Goal: Task Accomplishment & Management: Complete application form

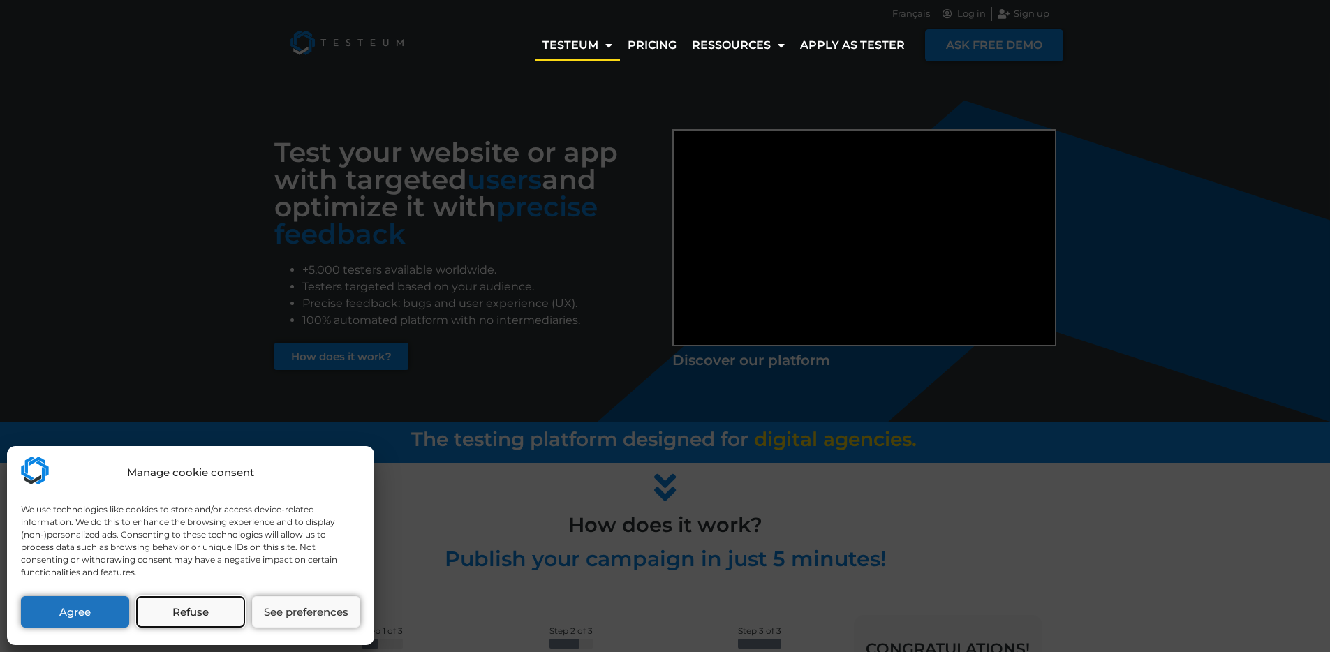
click at [202, 607] on button "Refuse" at bounding box center [190, 611] width 108 height 31
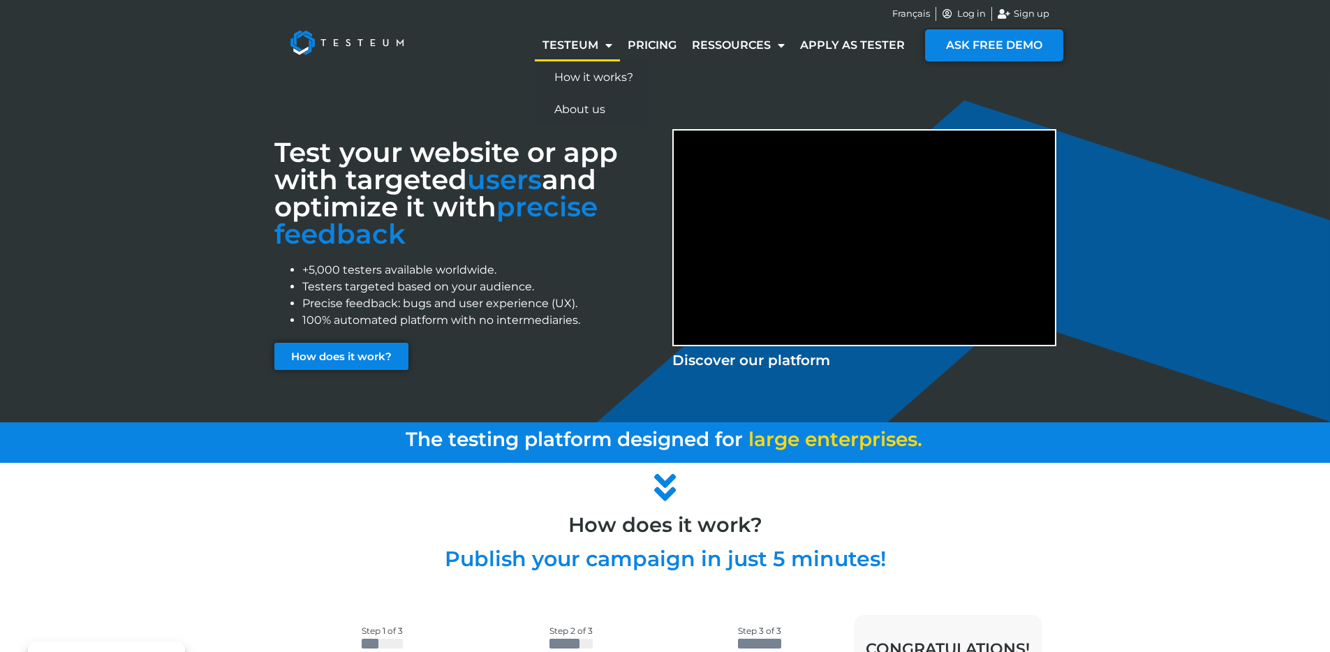
click at [575, 46] on link "Testeum" at bounding box center [577, 45] width 85 height 32
click at [909, 9] on span "Français" at bounding box center [911, 14] width 38 height 14
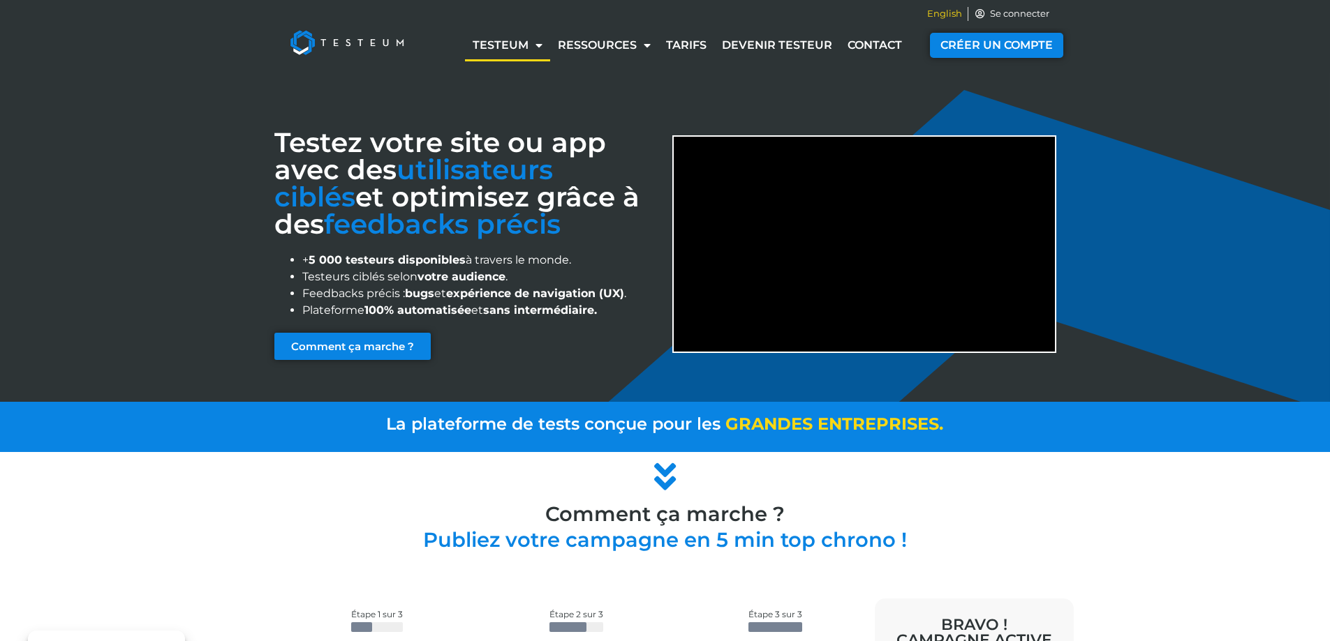
click at [953, 13] on span "English" at bounding box center [944, 14] width 35 height 14
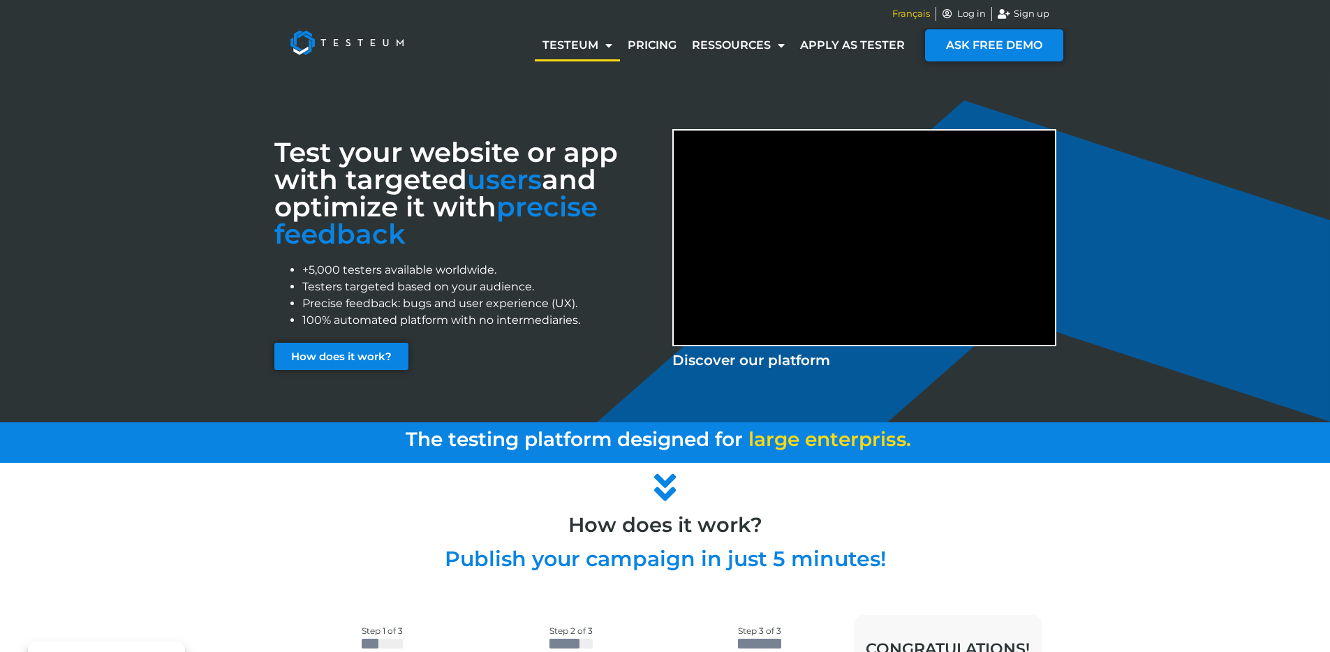
click at [918, 12] on span "Français" at bounding box center [911, 14] width 38 height 14
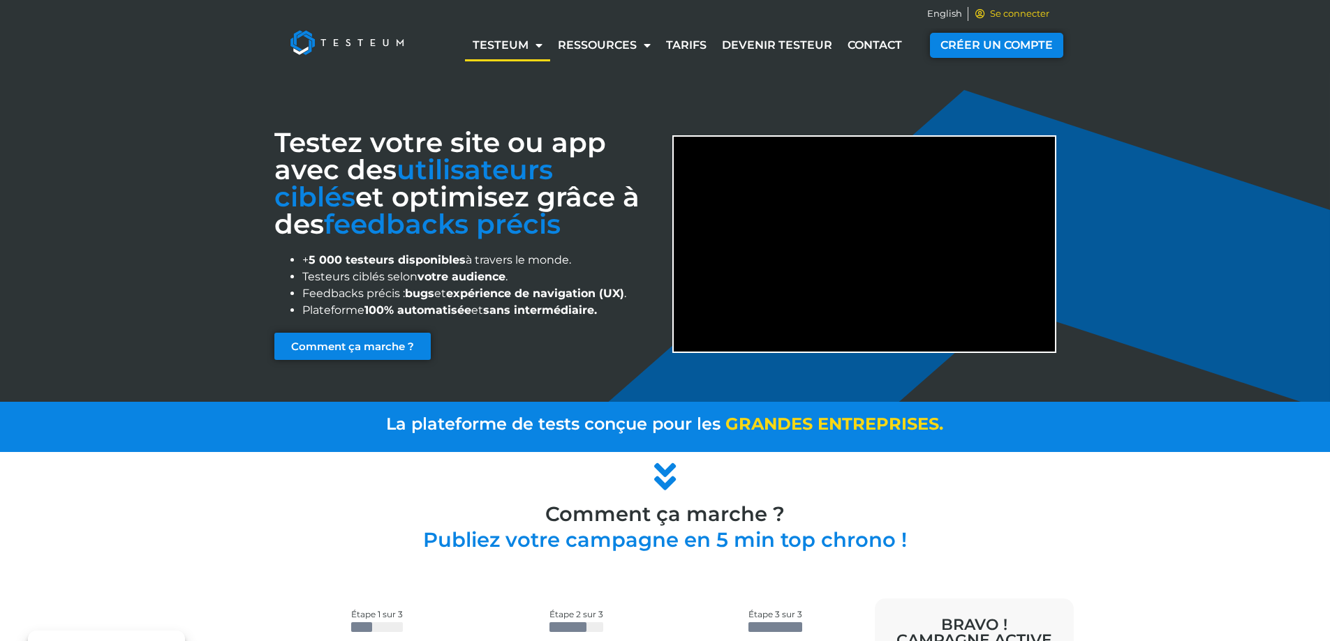
click at [1020, 13] on span "Se connecter" at bounding box center [1017, 14] width 63 height 14
click at [943, 17] on span "English" at bounding box center [944, 14] width 35 height 14
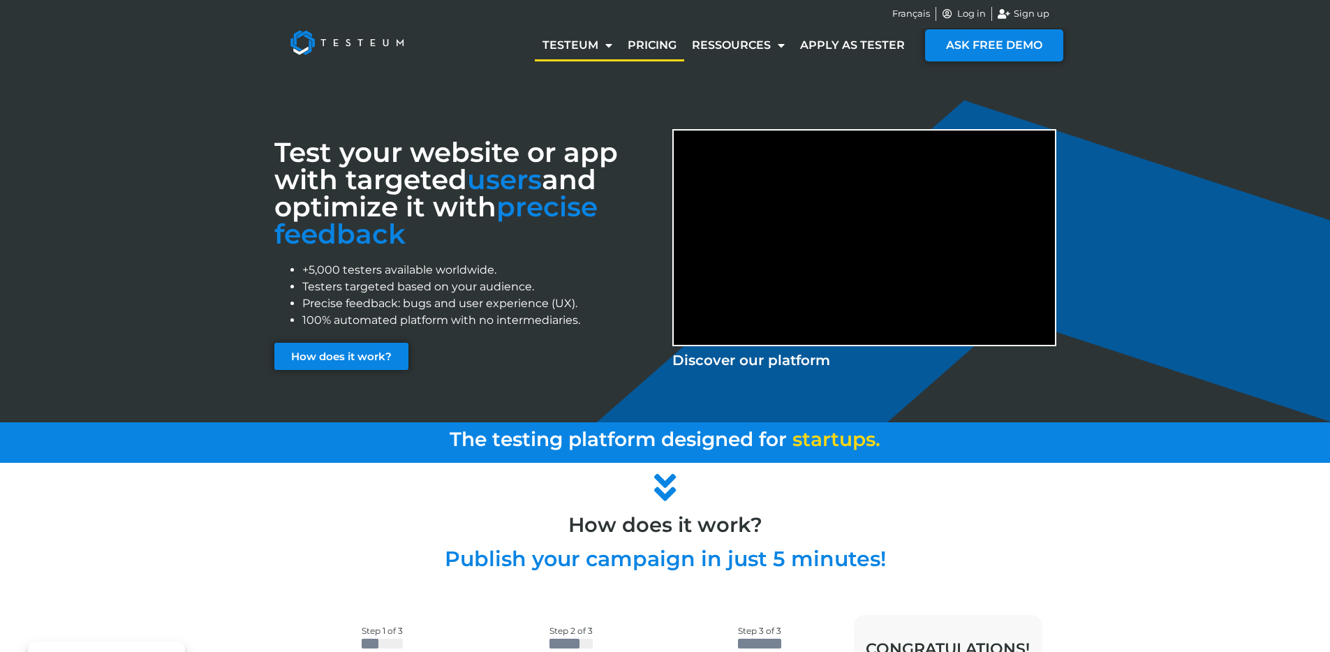
click at [661, 43] on link "Pricing" at bounding box center [652, 45] width 64 height 32
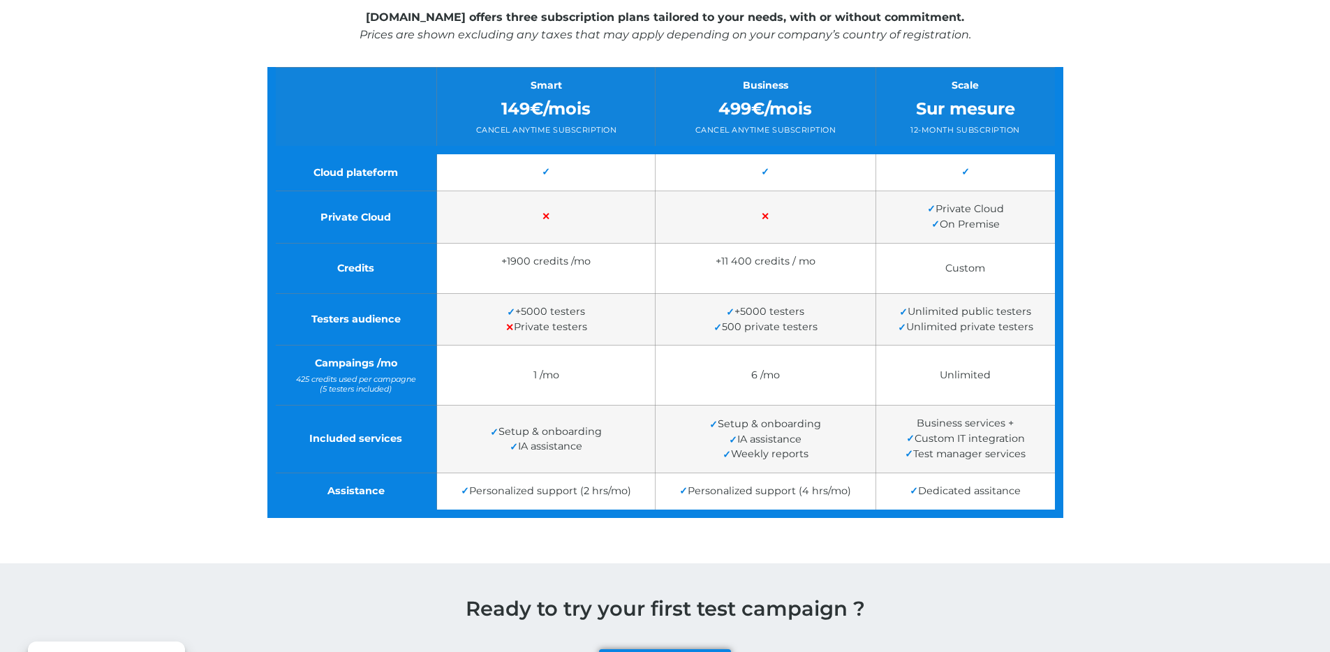
scroll to position [278, 0]
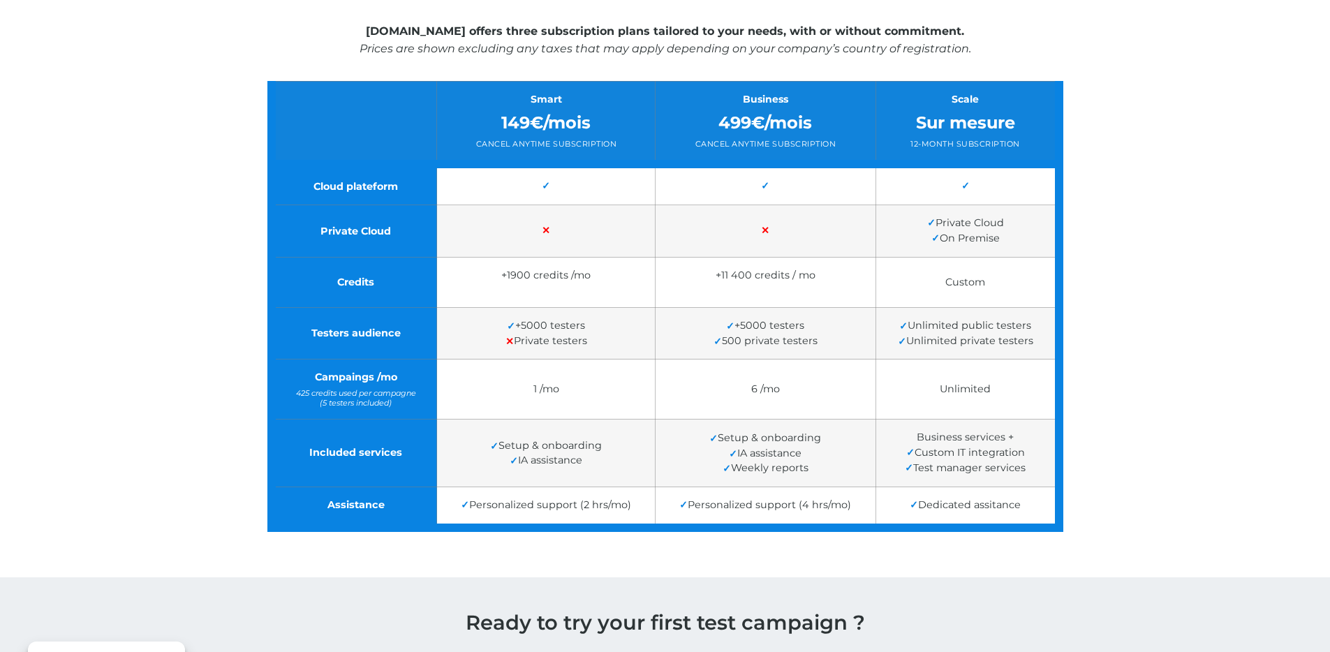
click at [1123, 164] on div "[DOMAIN_NAME] offers three subscription plans tailored to your needs, with or w…" at bounding box center [665, 271] width 1330 height 569
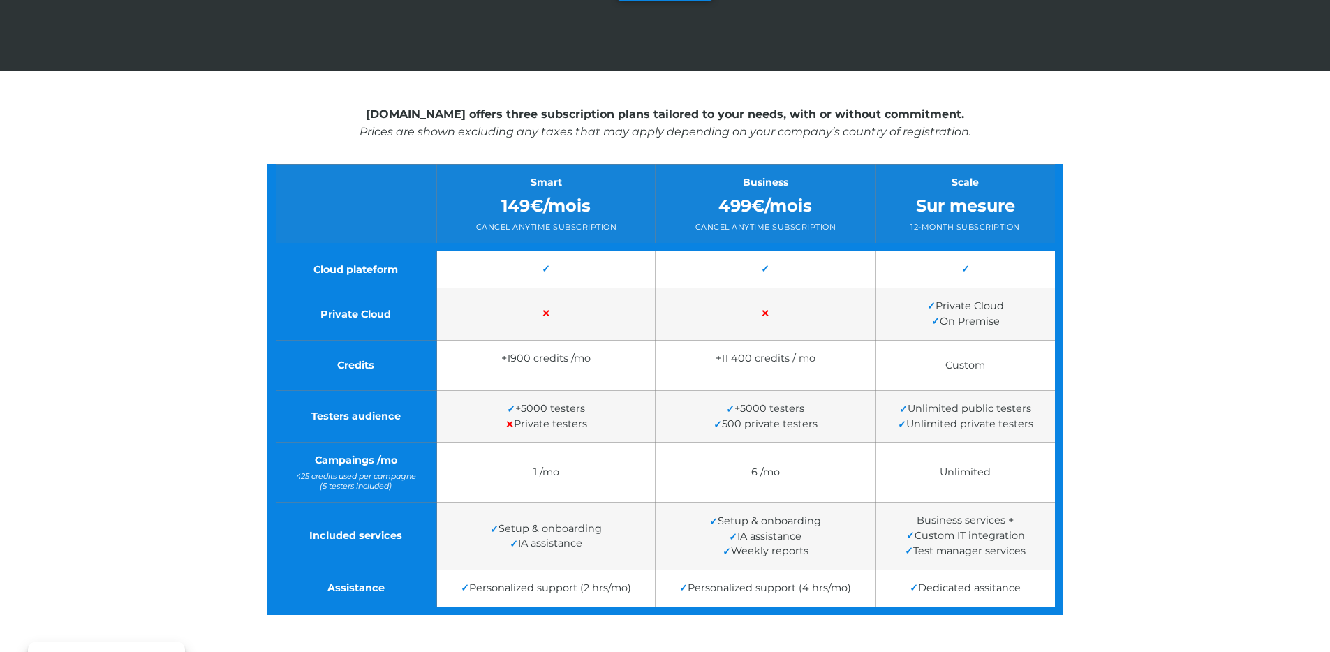
scroll to position [179, 0]
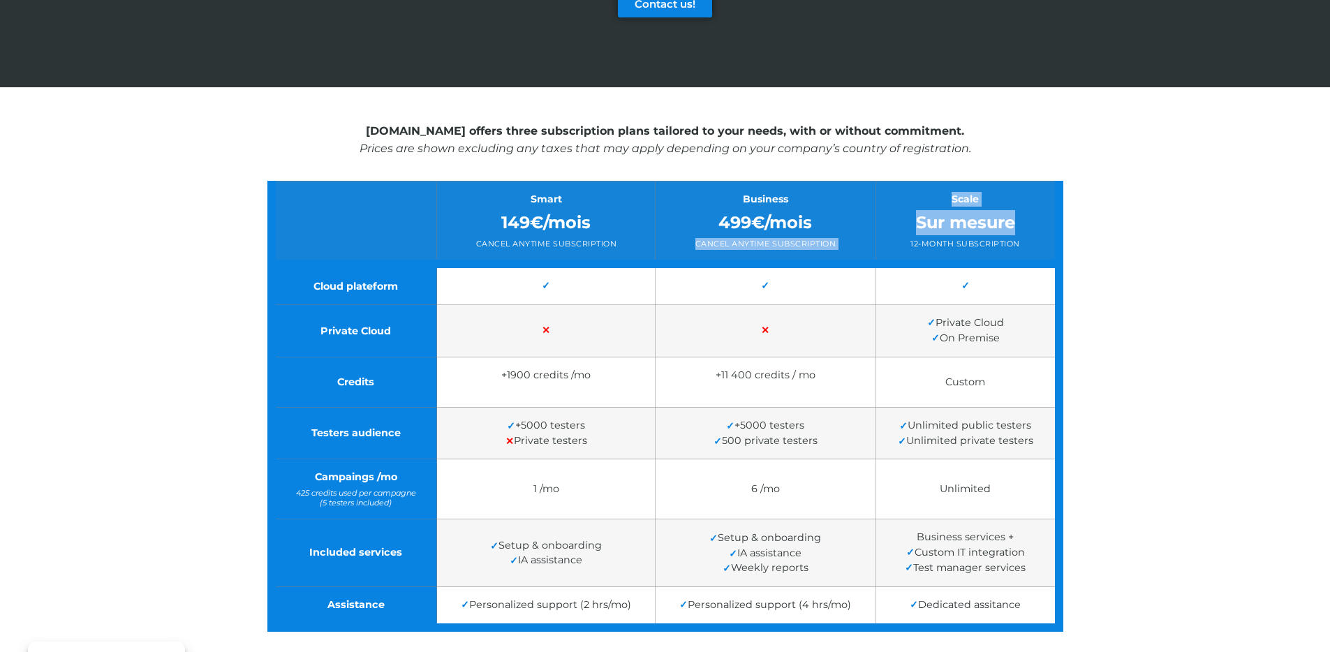
drag, startPoint x: 1013, startPoint y: 221, endPoint x: 843, endPoint y: 221, distance: 169.6
click at [833, 221] on tr "Smart 149€/mois Cancel anytime subscription Business 499€/mois Cancel anytime s…" at bounding box center [664, 222] width 787 height 83
drag, startPoint x: 1170, startPoint y: 230, endPoint x: 1153, endPoint y: 216, distance: 21.4
click at [1170, 230] on div "[DOMAIN_NAME] offers three subscription plans tailored to your needs, with or w…" at bounding box center [665, 371] width 1330 height 569
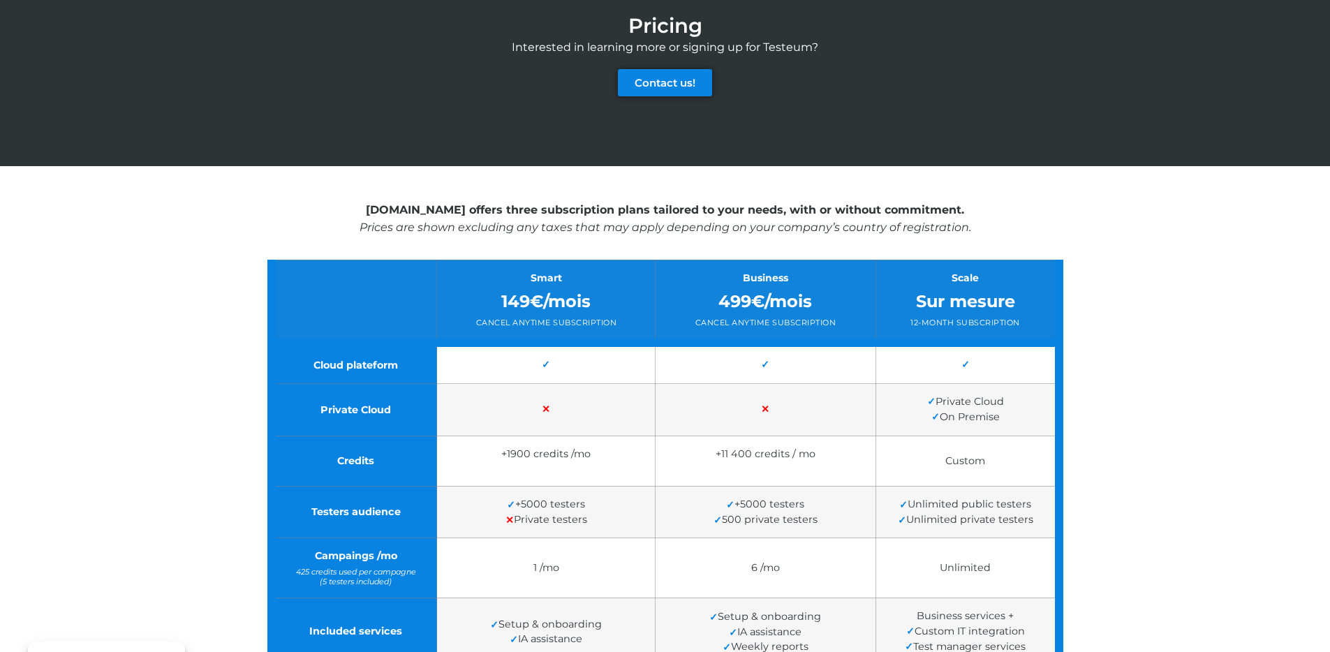
scroll to position [0, 0]
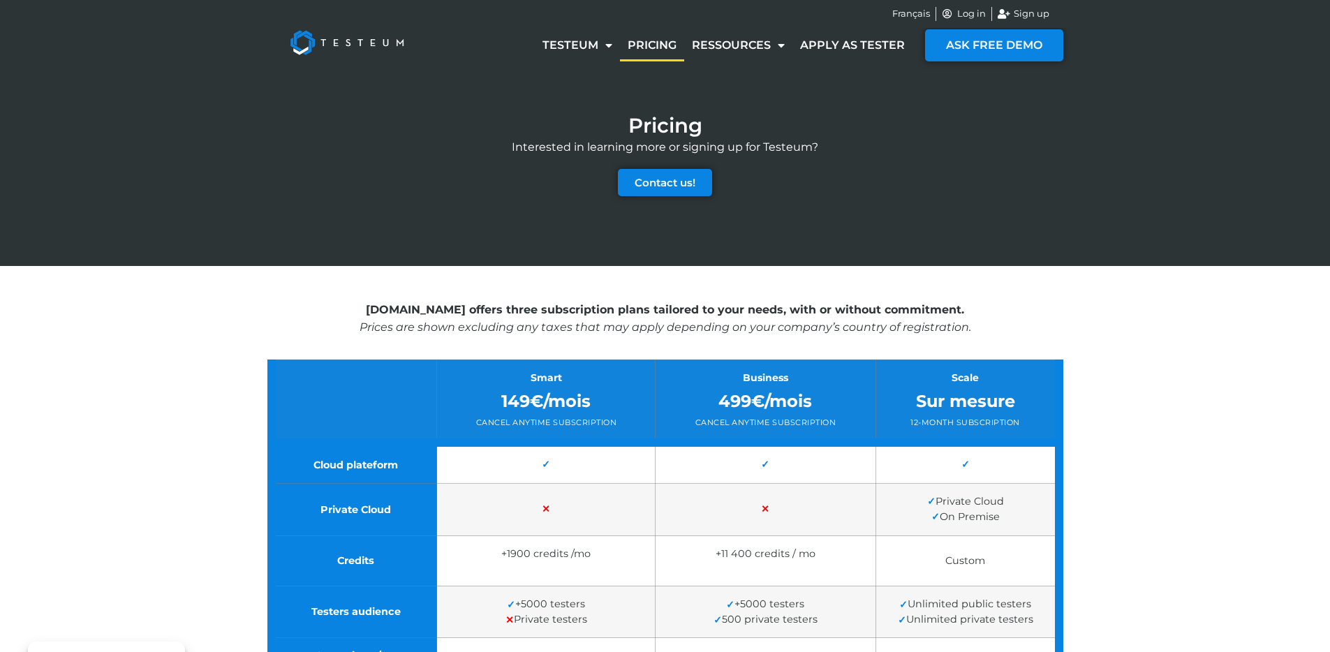
click at [671, 179] on span "Contact us!" at bounding box center [664, 182] width 61 height 10
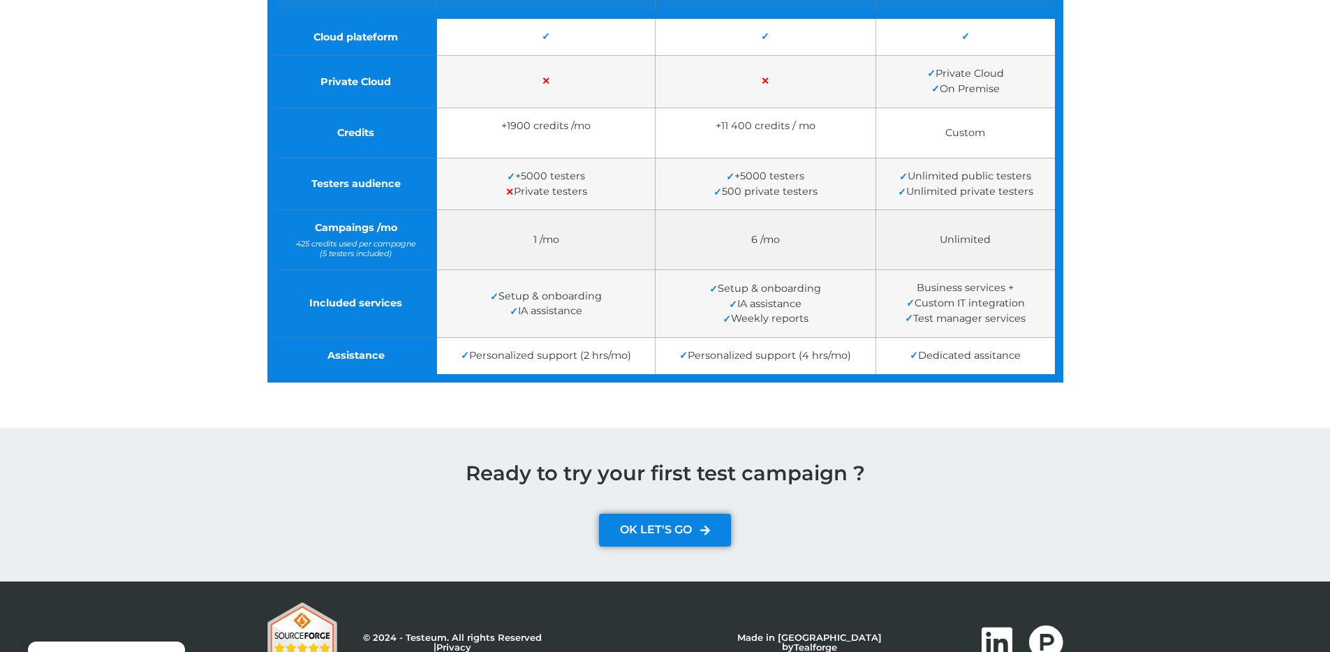
scroll to position [479, 0]
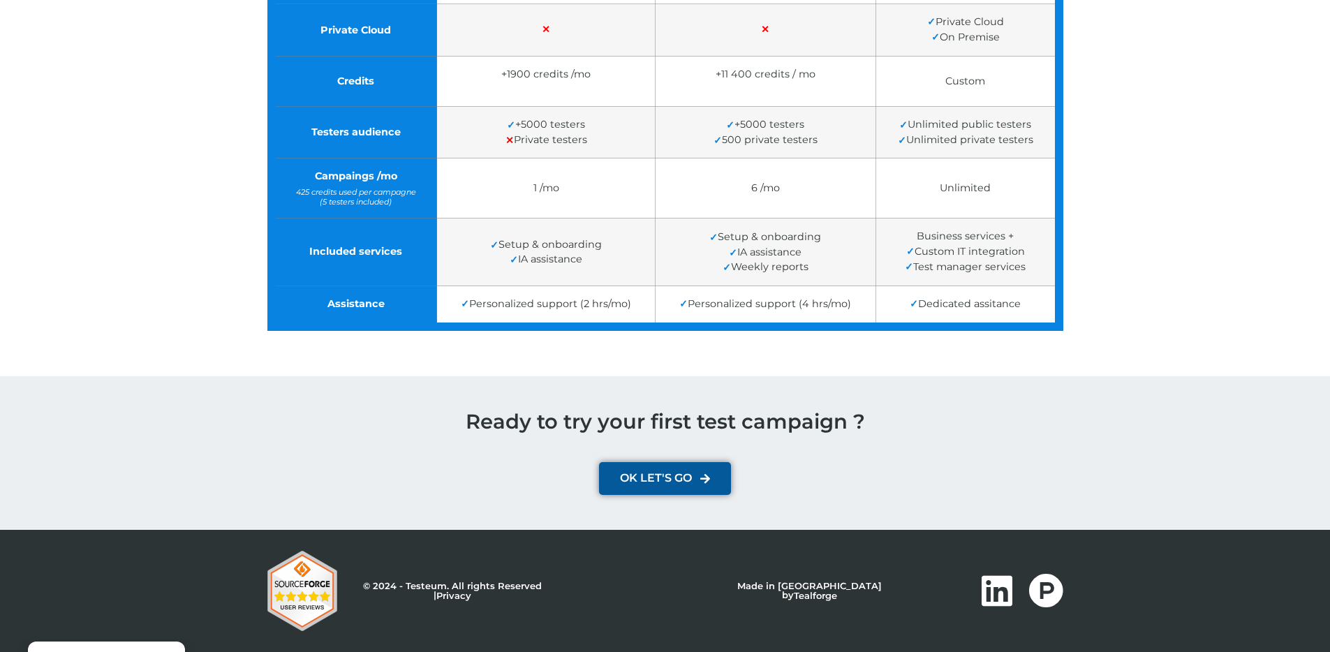
click at [687, 477] on span "OK LET'S GO" at bounding box center [656, 478] width 72 height 12
click at [471, 591] on link "Privacy" at bounding box center [453, 595] width 35 height 11
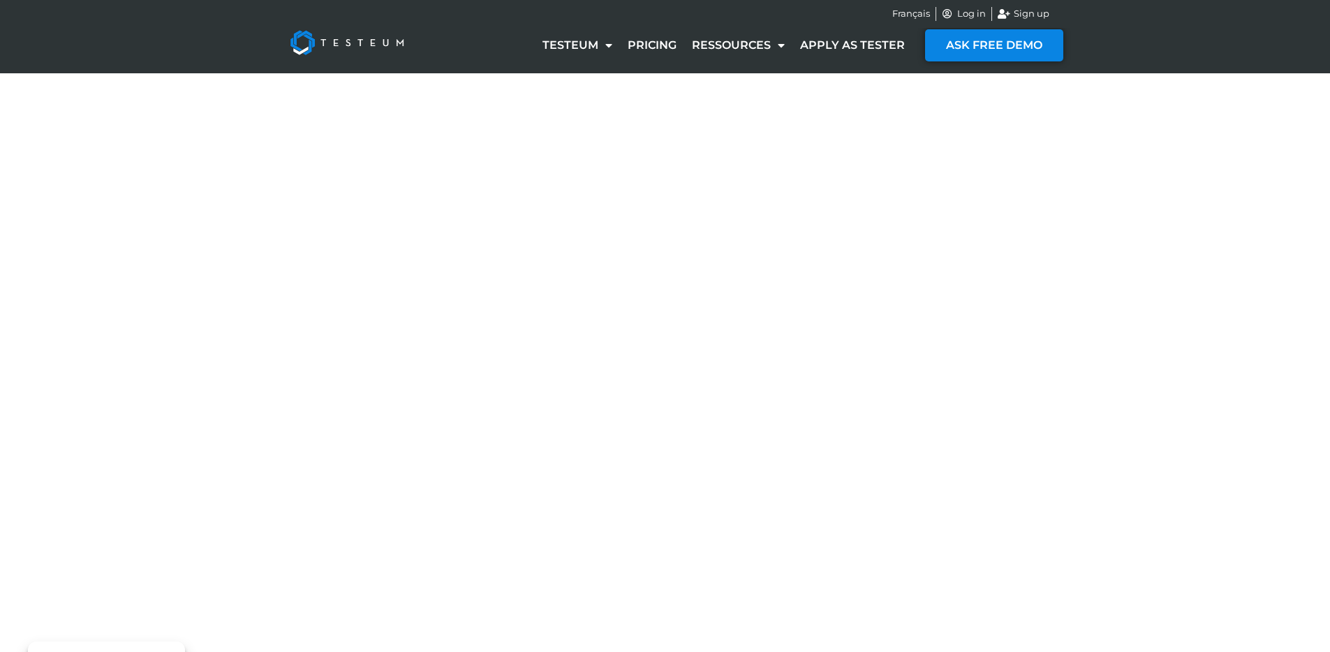
select select "NC"
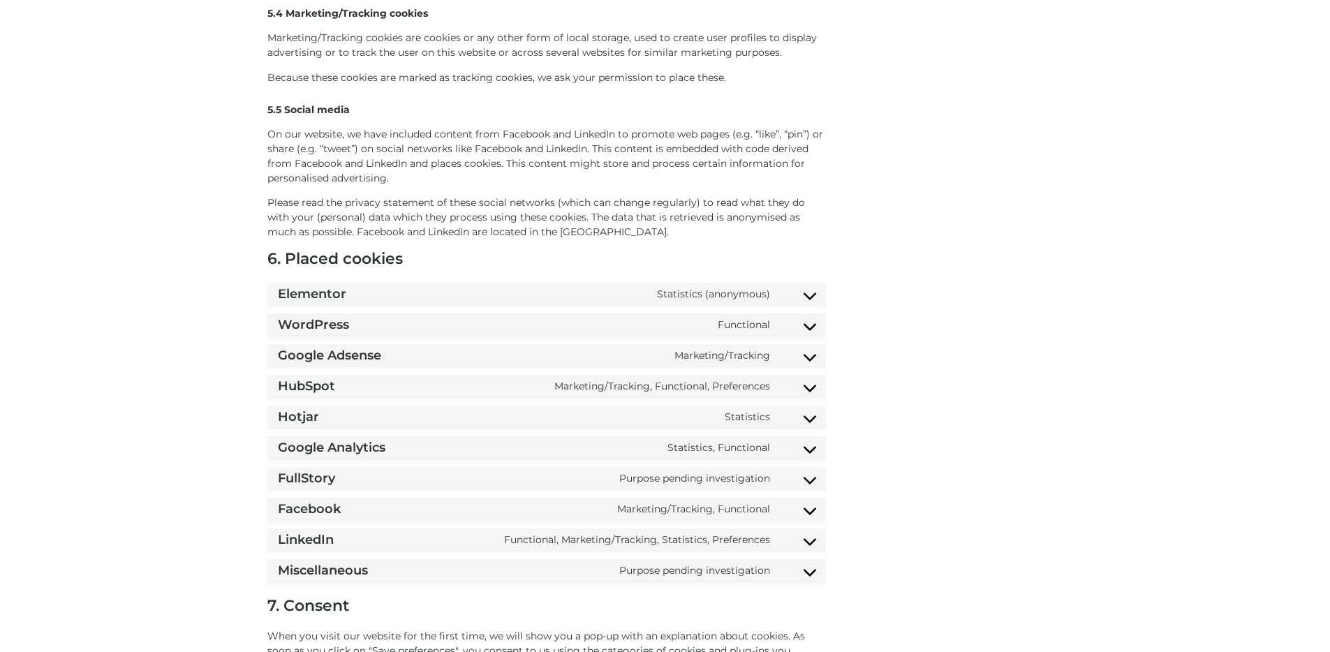
scroll to position [780, 0]
click at [813, 295] on div "Elementor Statistics (anonymous) Consent to service elementor" at bounding box center [546, 293] width 544 height 17
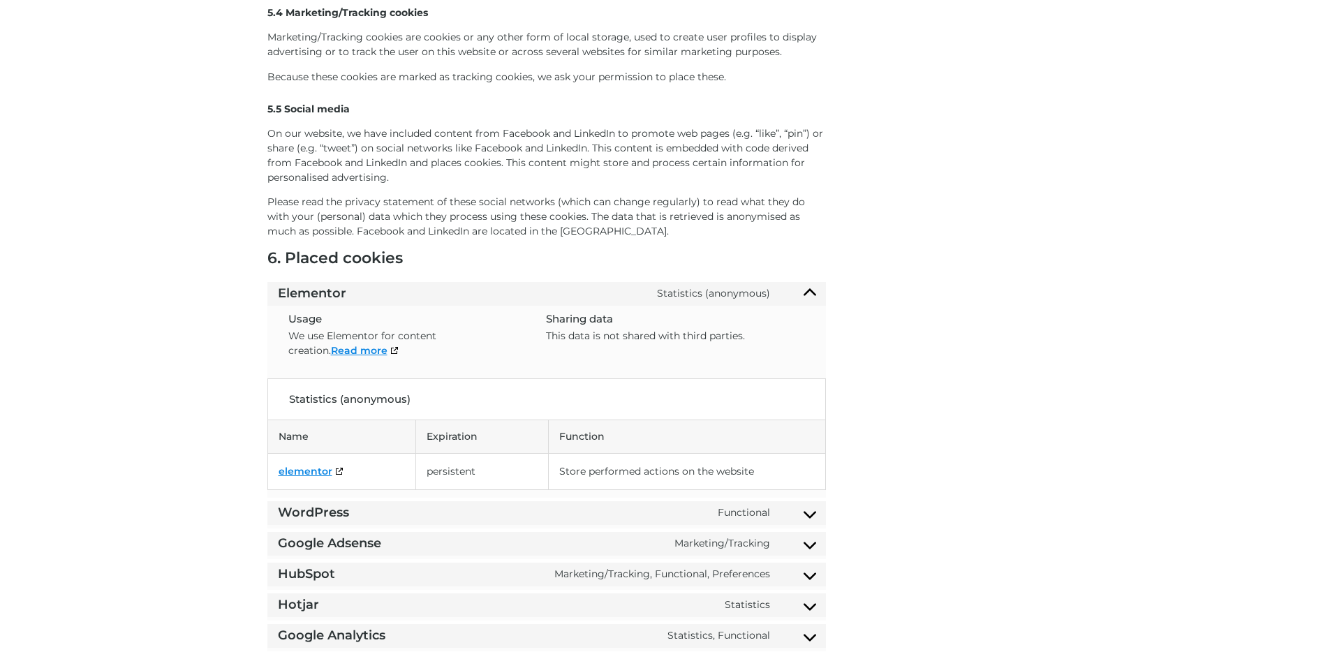
click at [813, 295] on div "Elementor Statistics (anonymous) Consent to service elementor" at bounding box center [546, 293] width 544 height 17
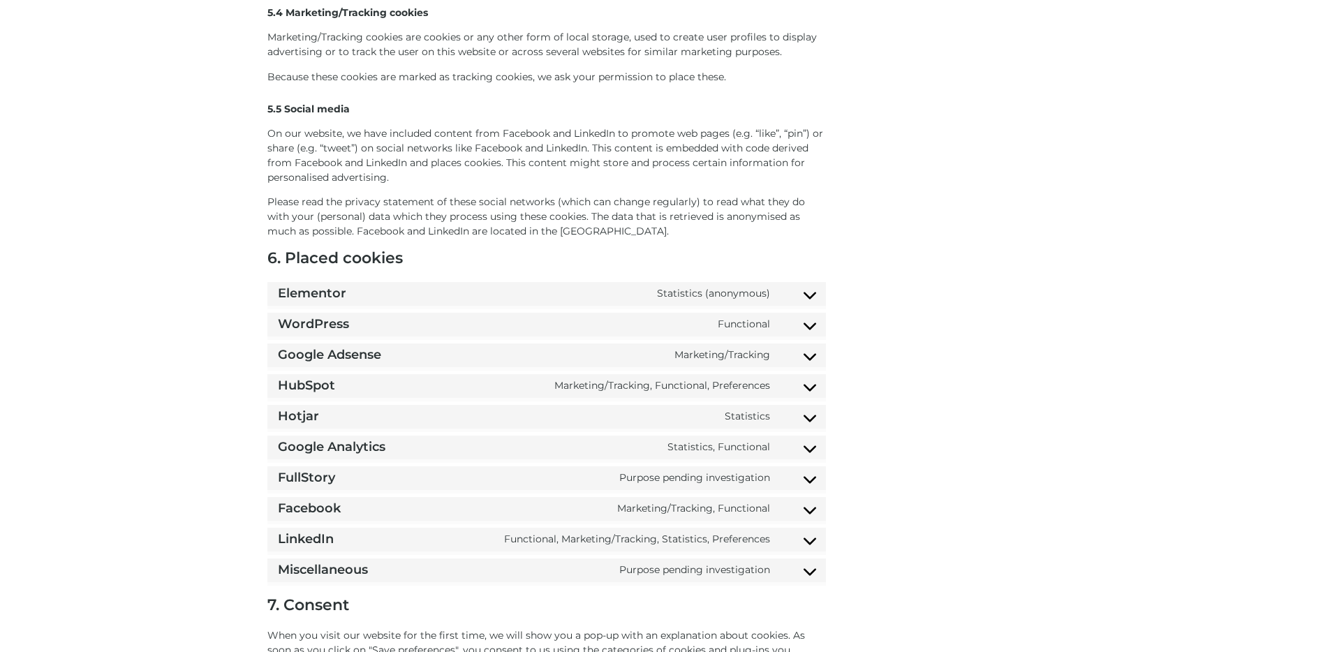
click at [807, 563] on div "Miscellaneous Purpose pending investigation Consent to service miscellaneous" at bounding box center [546, 570] width 544 height 17
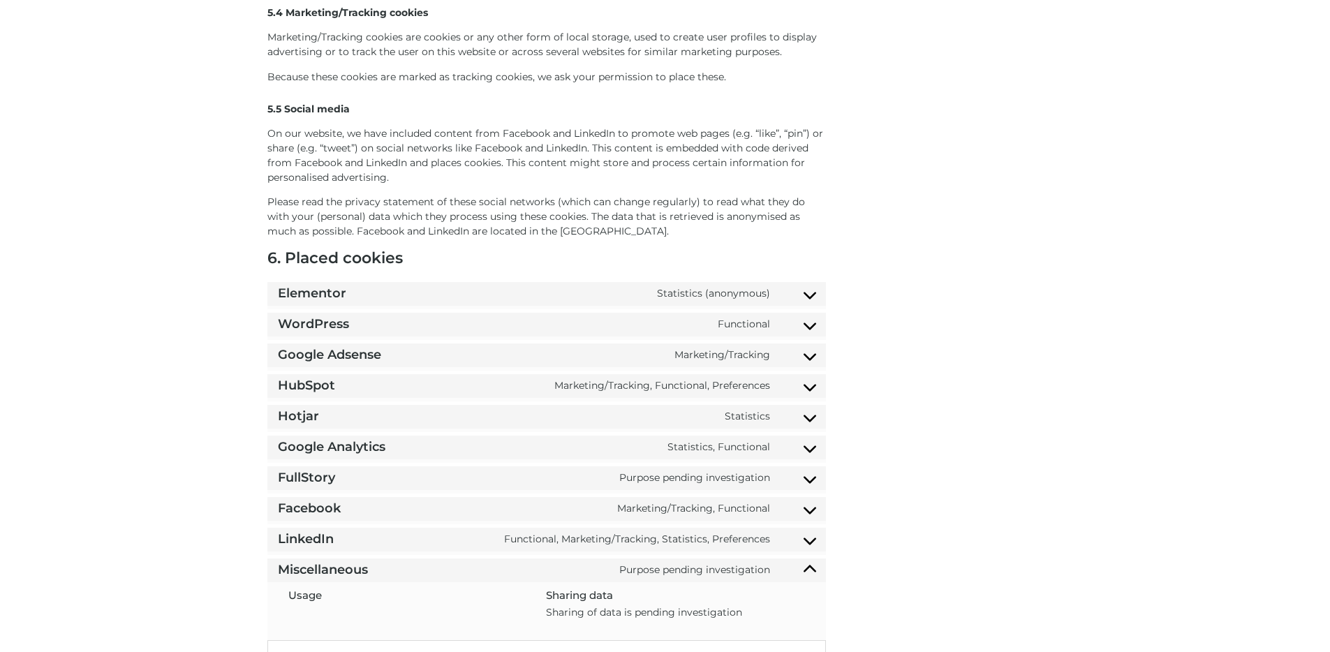
drag, startPoint x: 805, startPoint y: 546, endPoint x: 805, endPoint y: 508, distance: 38.4
click at [805, 546] on div "LinkedIn Functional, Marketing/Tracking, Statistics, Preferences Consent to ser…" at bounding box center [546, 539] width 544 height 17
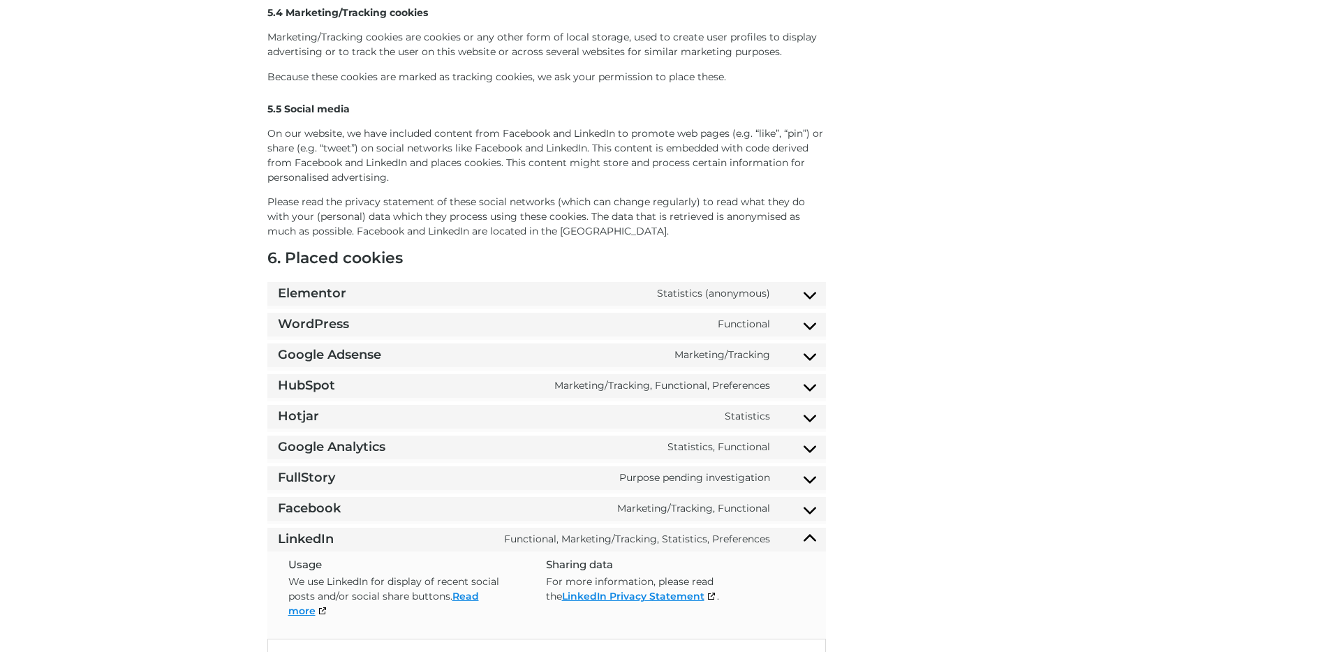
click at [805, 507] on div "Facebook Marketing/Tracking, Functional Consent to service facebook" at bounding box center [546, 508] width 544 height 17
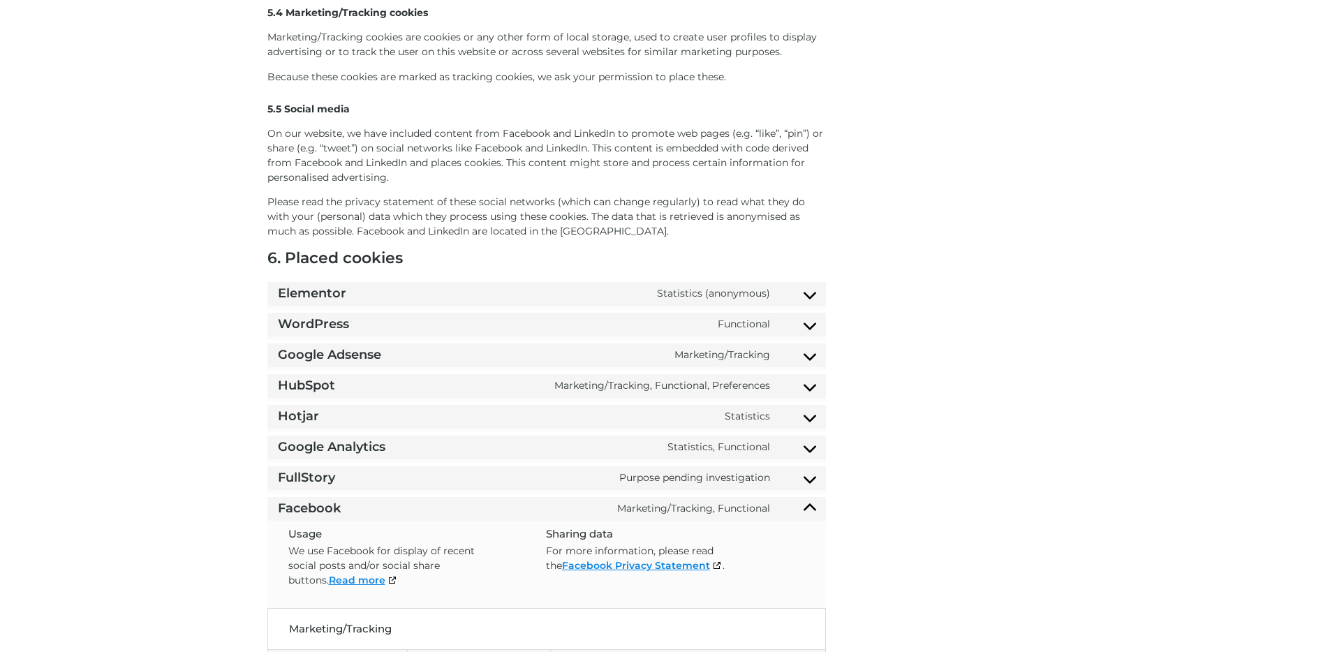
click at [810, 482] on div "FullStory Purpose pending investigation Consent to service fullstory" at bounding box center [546, 478] width 544 height 17
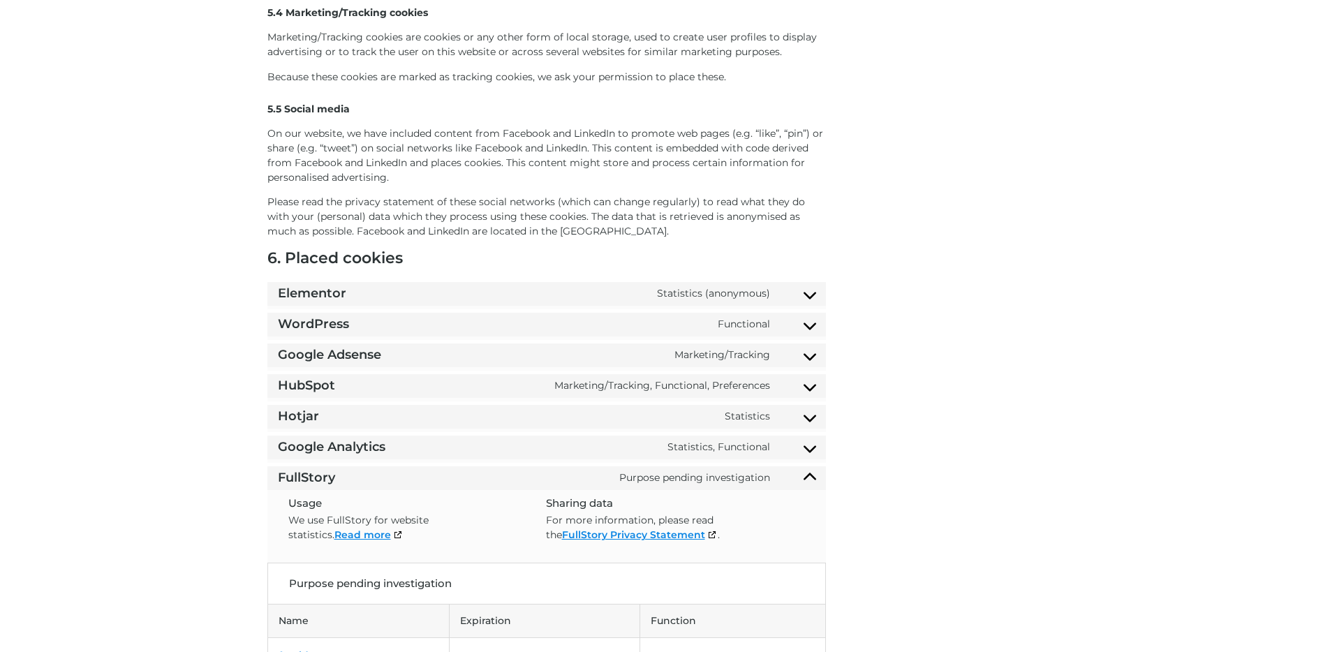
click at [810, 446] on div "Google Analytics Statistics, Functional Consent to service google-analytics" at bounding box center [546, 447] width 544 height 17
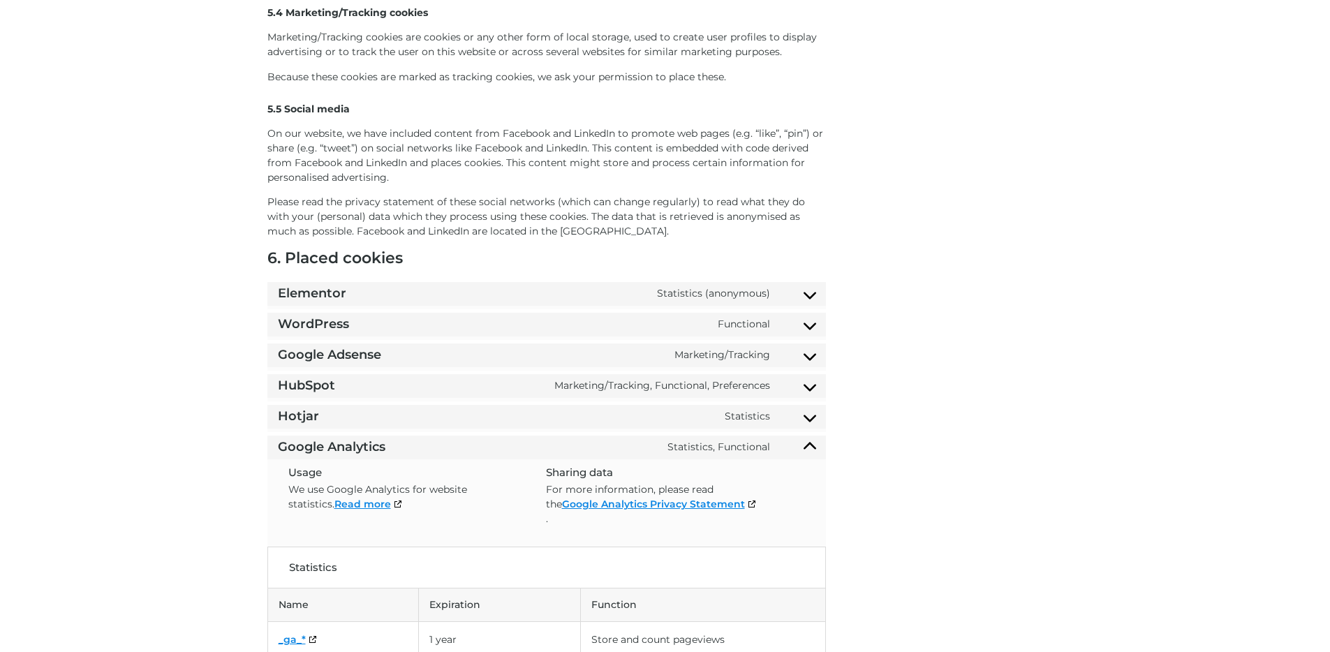
click at [811, 426] on summary "Hotjar Statistics Consent to service hotjar" at bounding box center [546, 417] width 558 height 24
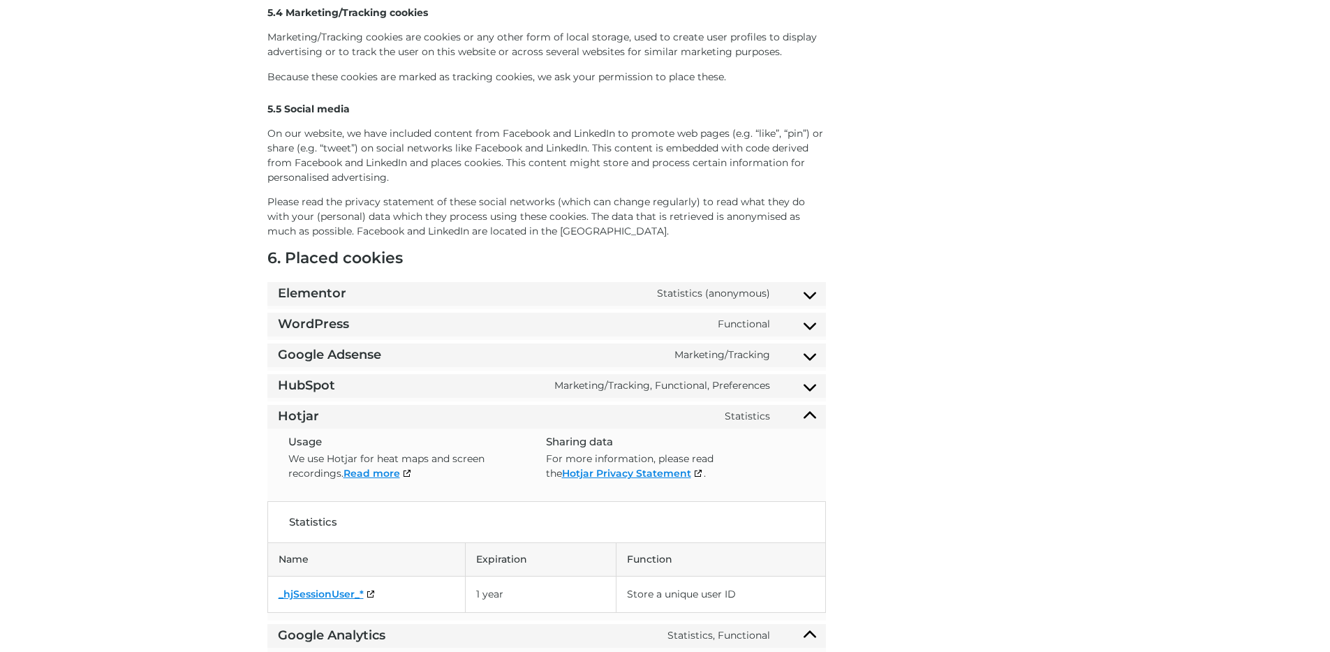
click at [810, 387] on div "HubSpot Marketing/Tracking, Functional, Preferences Consent to service hubspot" at bounding box center [546, 386] width 544 height 17
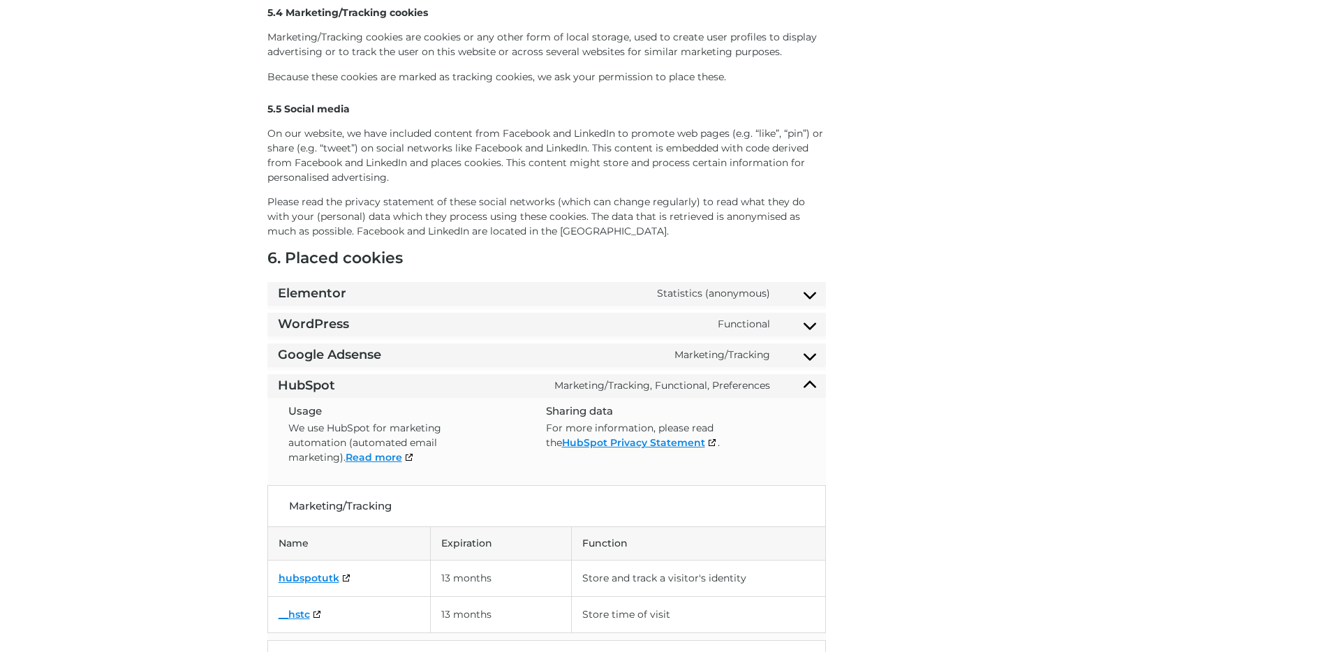
click at [810, 363] on summary "Google Adsense Marketing/Tracking Consent to service google-adsense" at bounding box center [546, 355] width 558 height 24
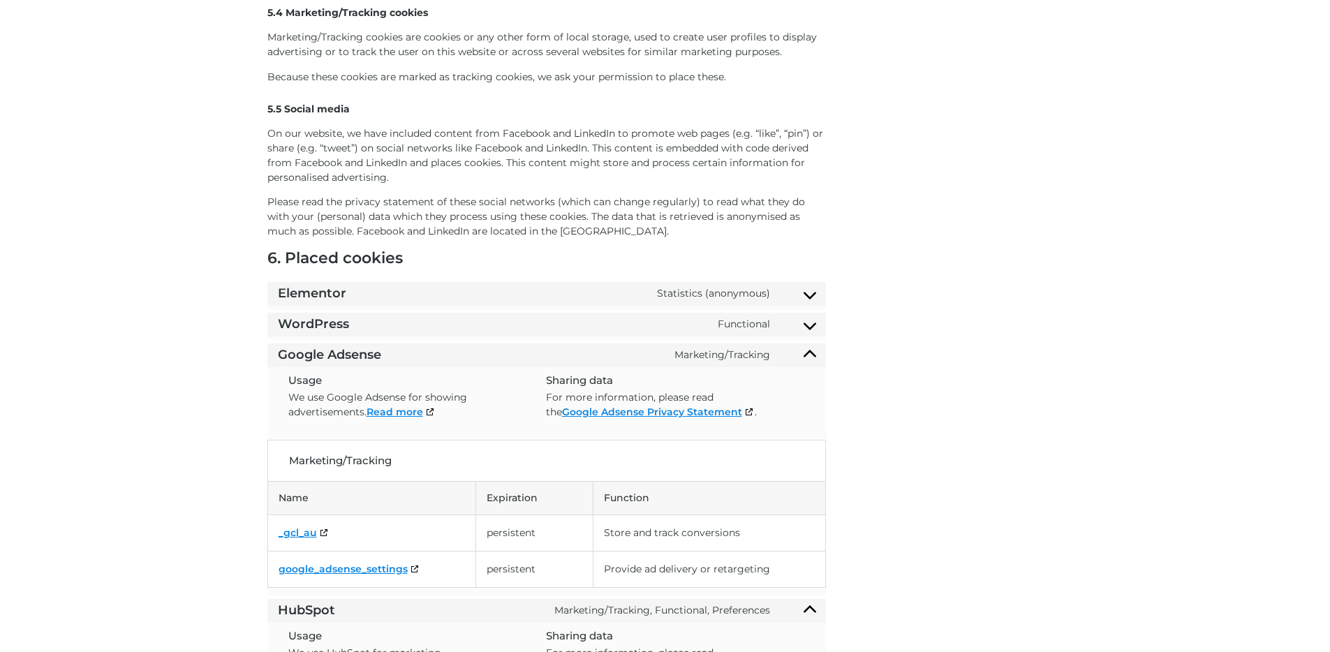
click at [813, 327] on div "WordPress Functional Consent to service wordpress" at bounding box center [546, 324] width 544 height 17
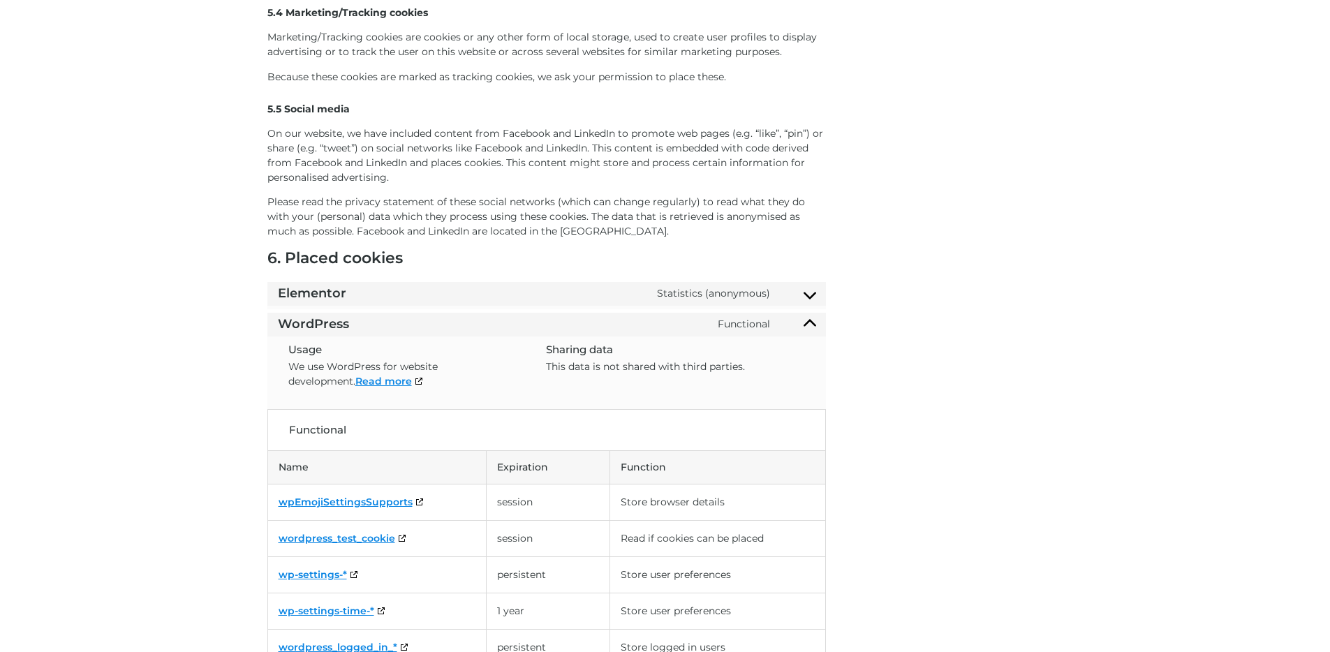
click at [814, 291] on div "Elementor Statistics (anonymous) Consent to service elementor" at bounding box center [546, 293] width 544 height 17
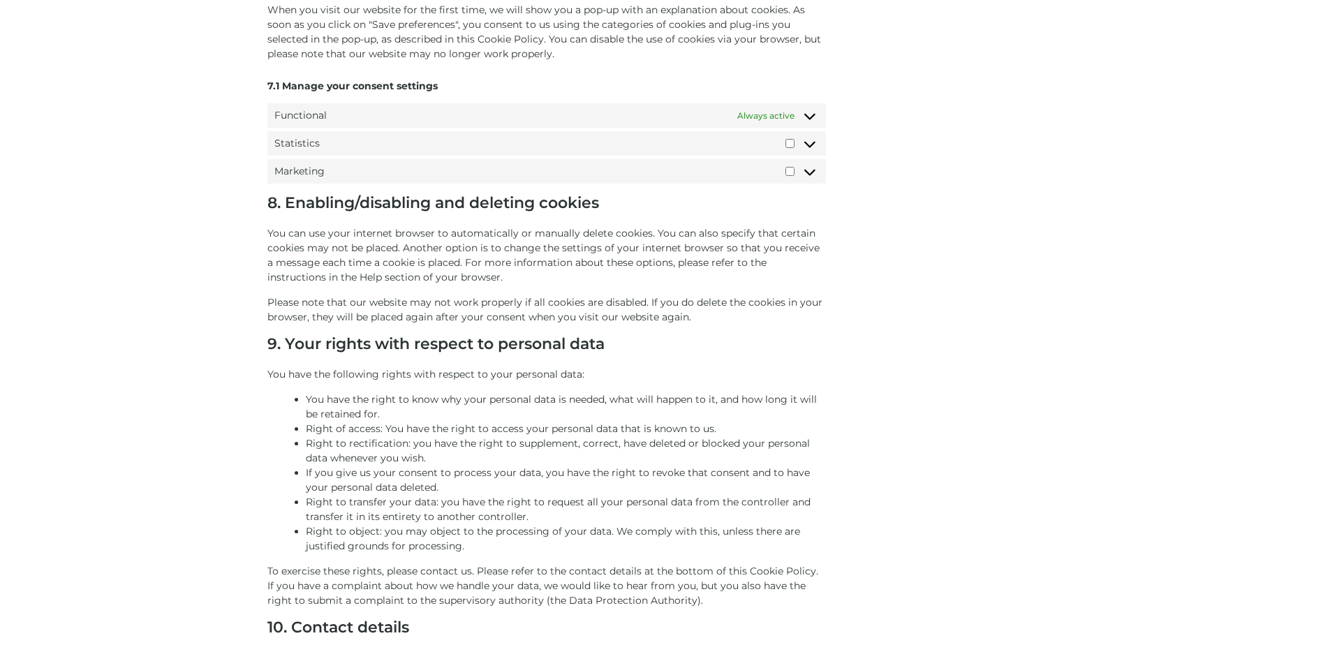
scroll to position [6780, 0]
click at [814, 162] on span at bounding box center [809, 168] width 17 height 17
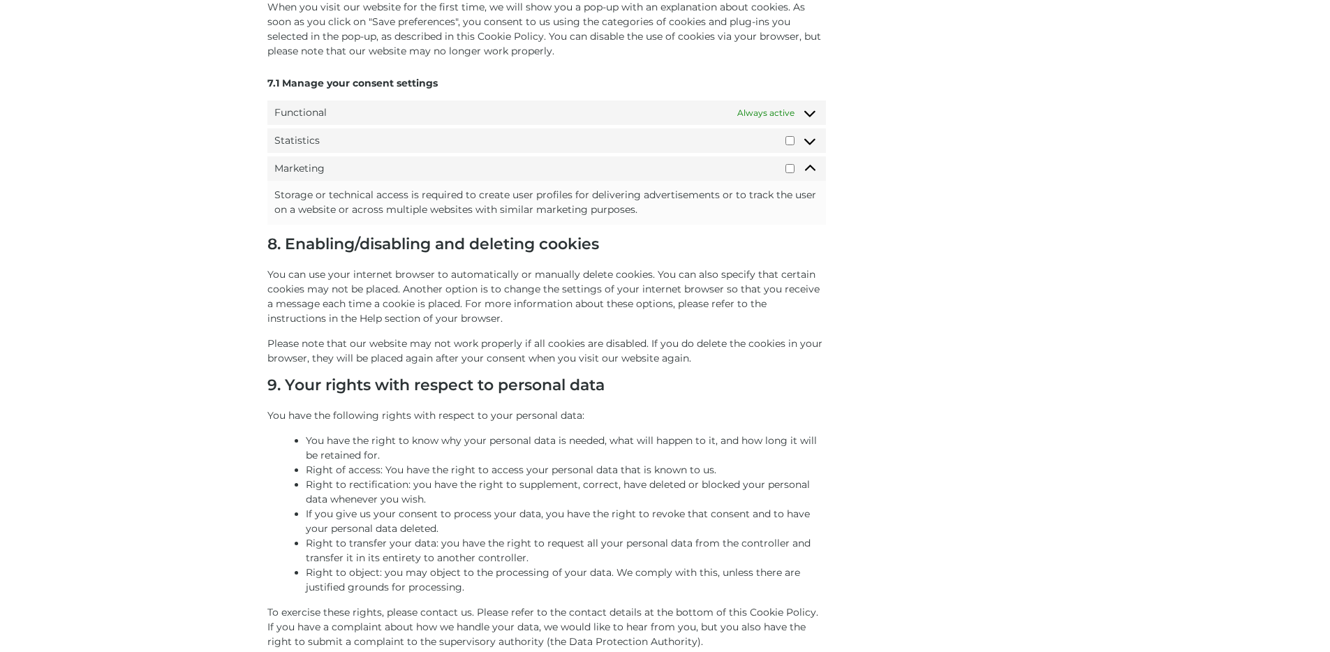
click at [814, 135] on span "Statistics Statistics" at bounding box center [546, 140] width 558 height 24
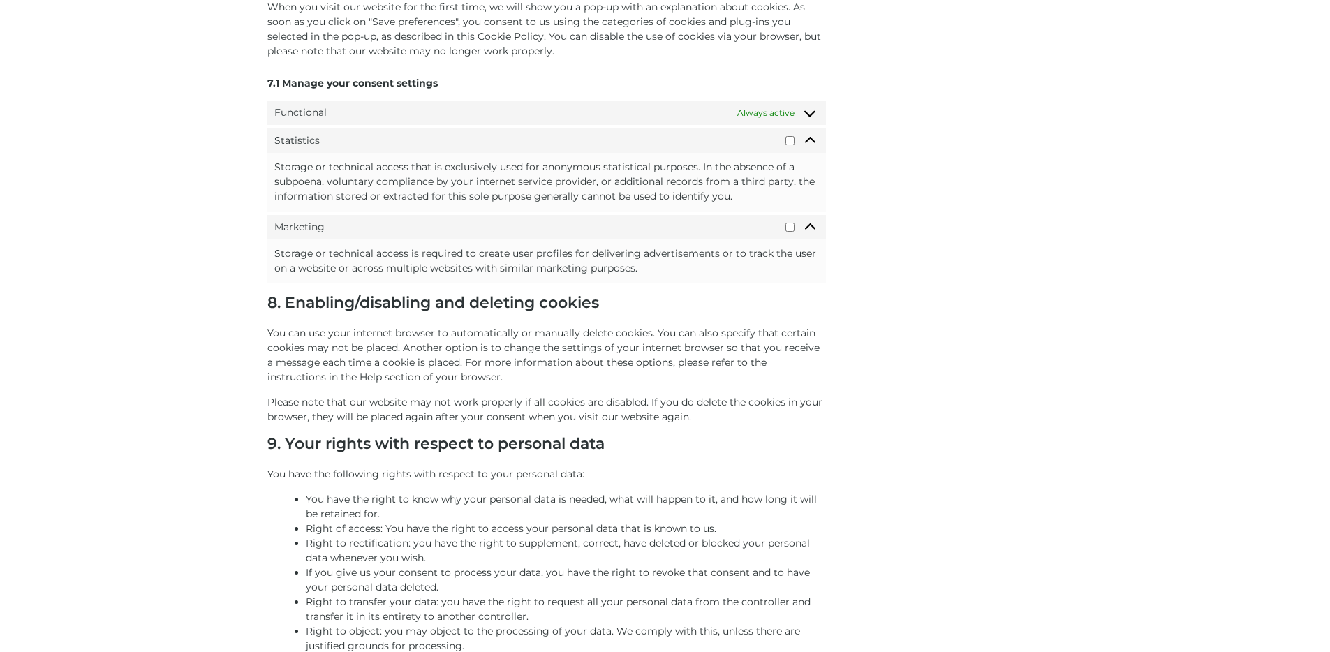
click at [814, 110] on span "Functional Functional Always active" at bounding box center [546, 112] width 558 height 24
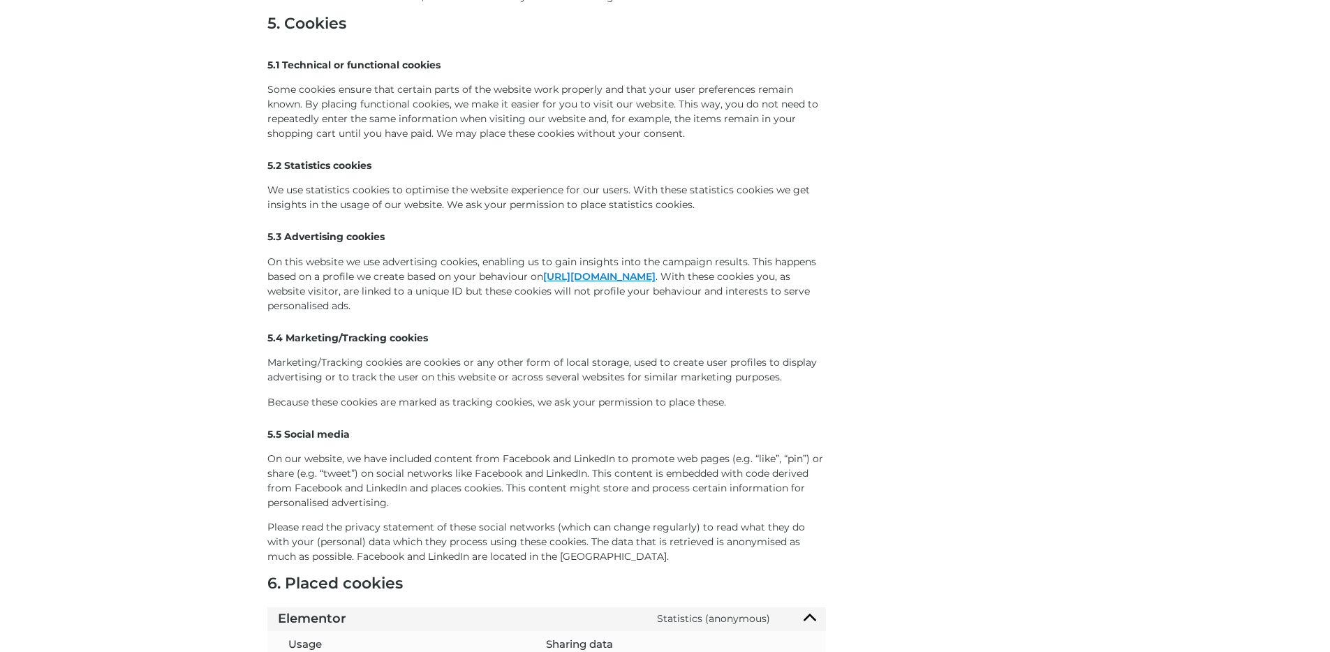
scroll to position [0, 0]
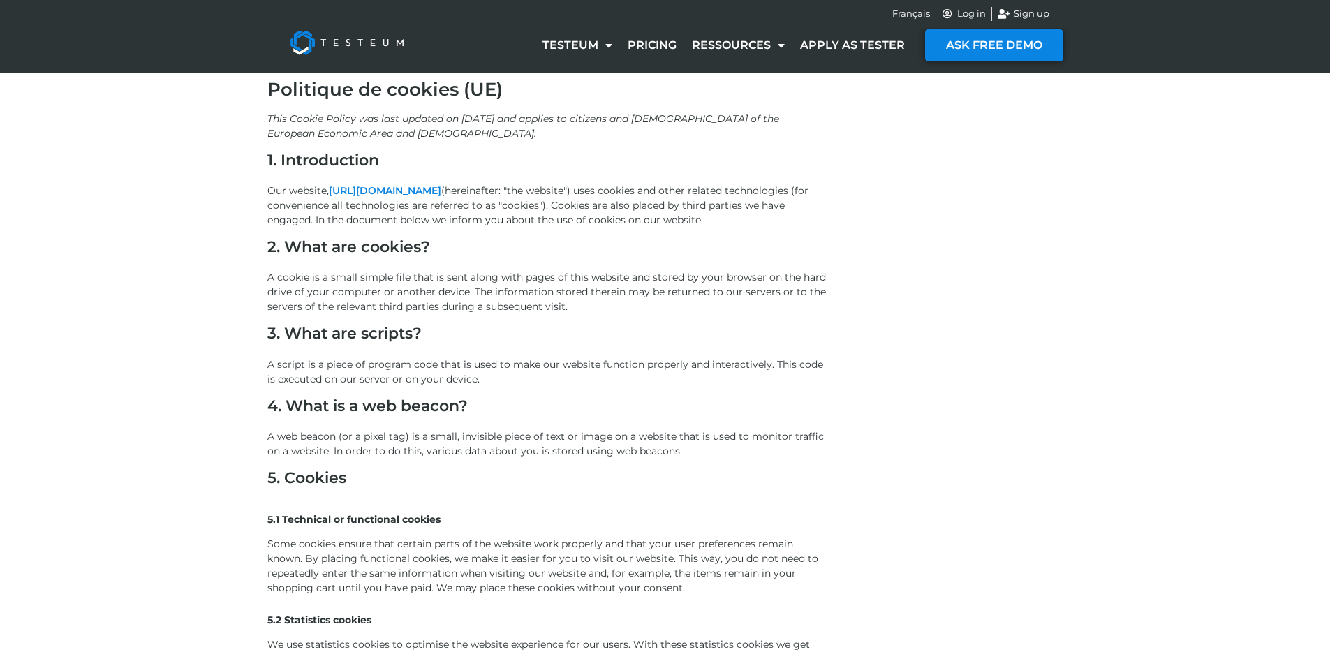
click at [293, 36] on img at bounding box center [346, 43] width 145 height 56
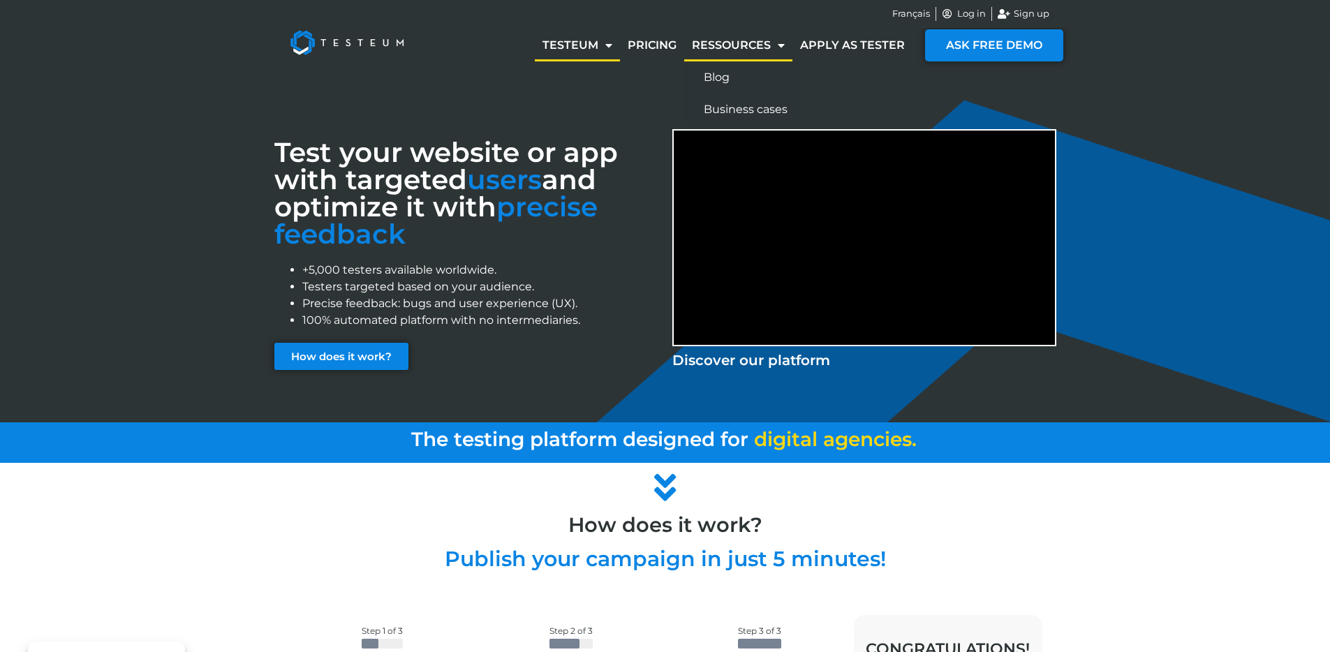
click at [757, 53] on link "Ressources" at bounding box center [738, 45] width 108 height 32
click at [744, 70] on link "Blog" at bounding box center [742, 77] width 117 height 32
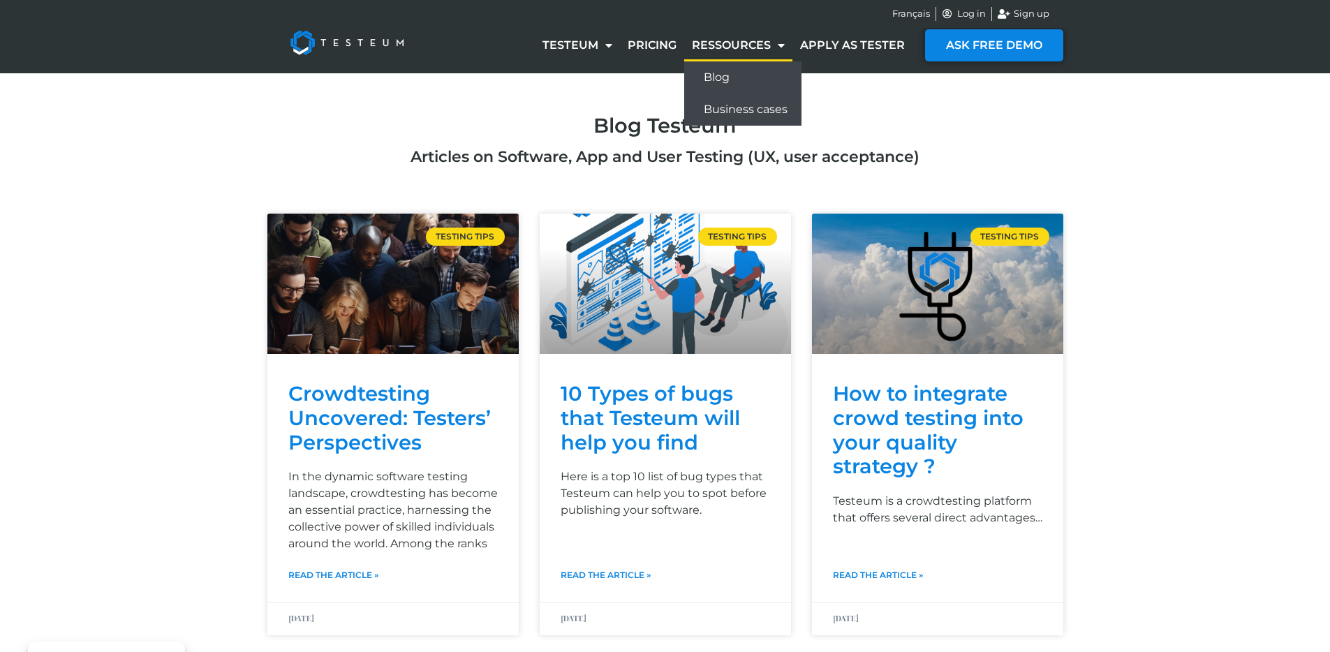
click at [733, 103] on link "Business cases" at bounding box center [742, 110] width 117 height 32
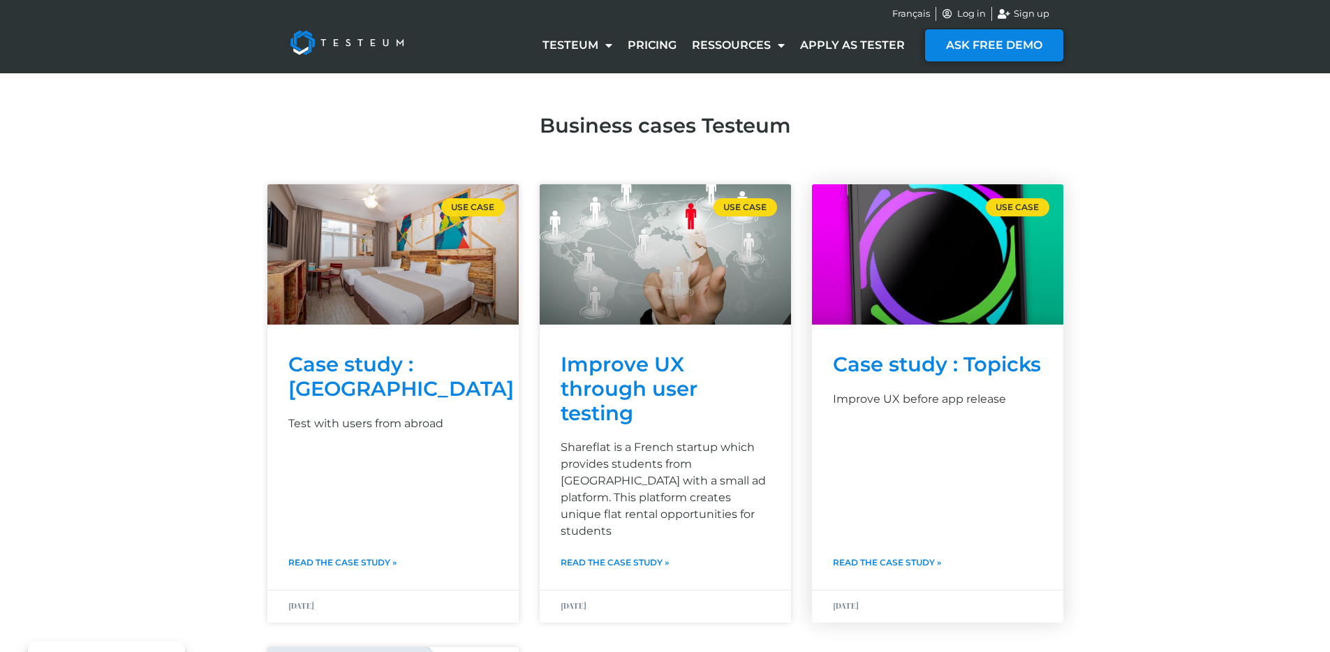
click at [904, 363] on link "Case study : Topicks" at bounding box center [937, 364] width 208 height 24
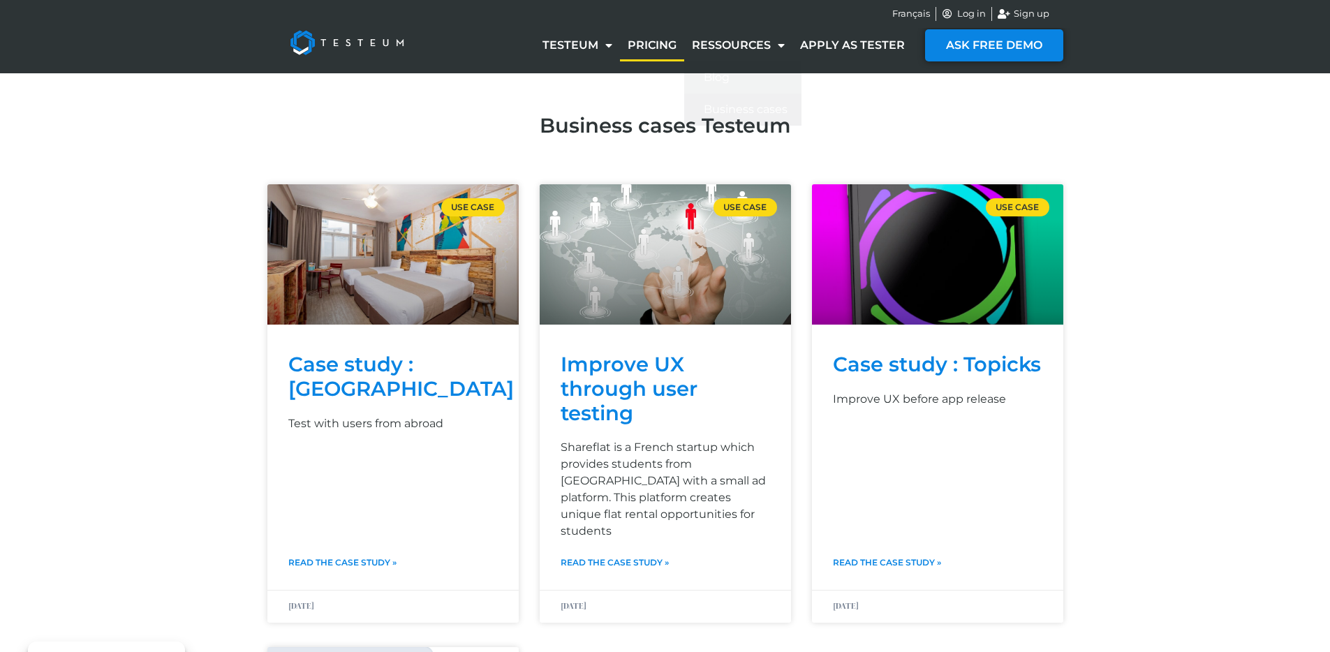
click at [643, 47] on link "Pricing" at bounding box center [652, 45] width 64 height 32
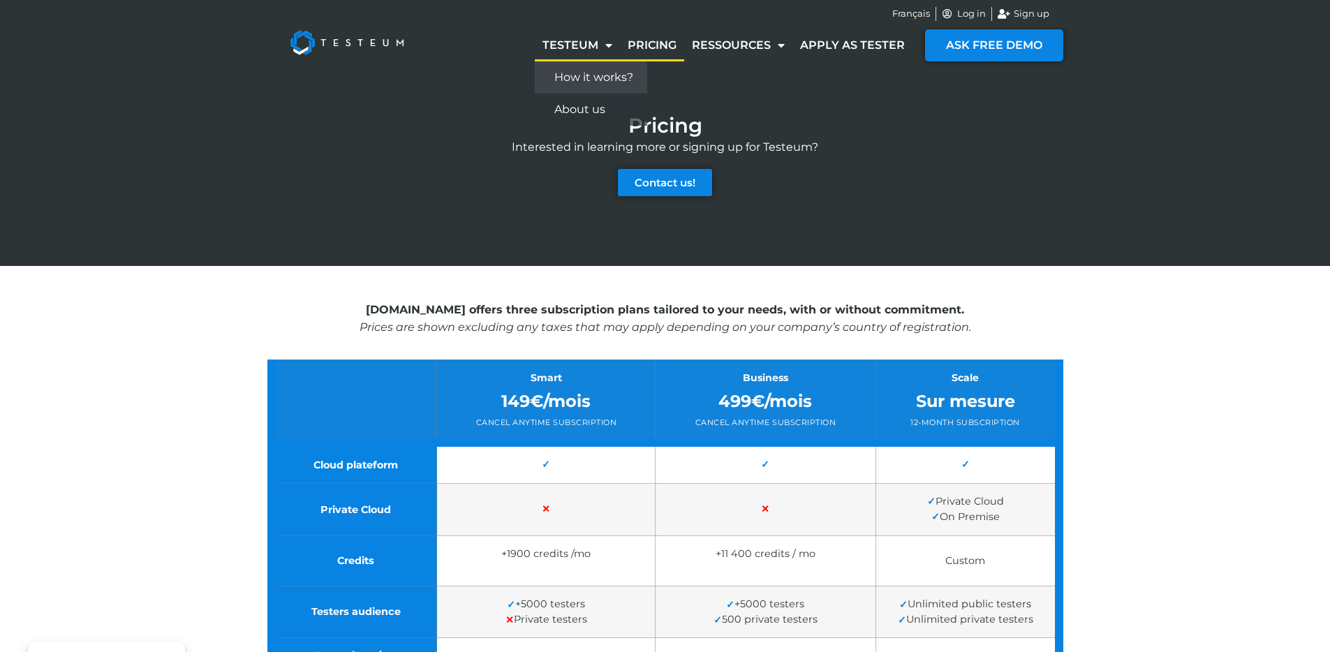
click at [587, 75] on link "How it works?" at bounding box center [591, 77] width 112 height 32
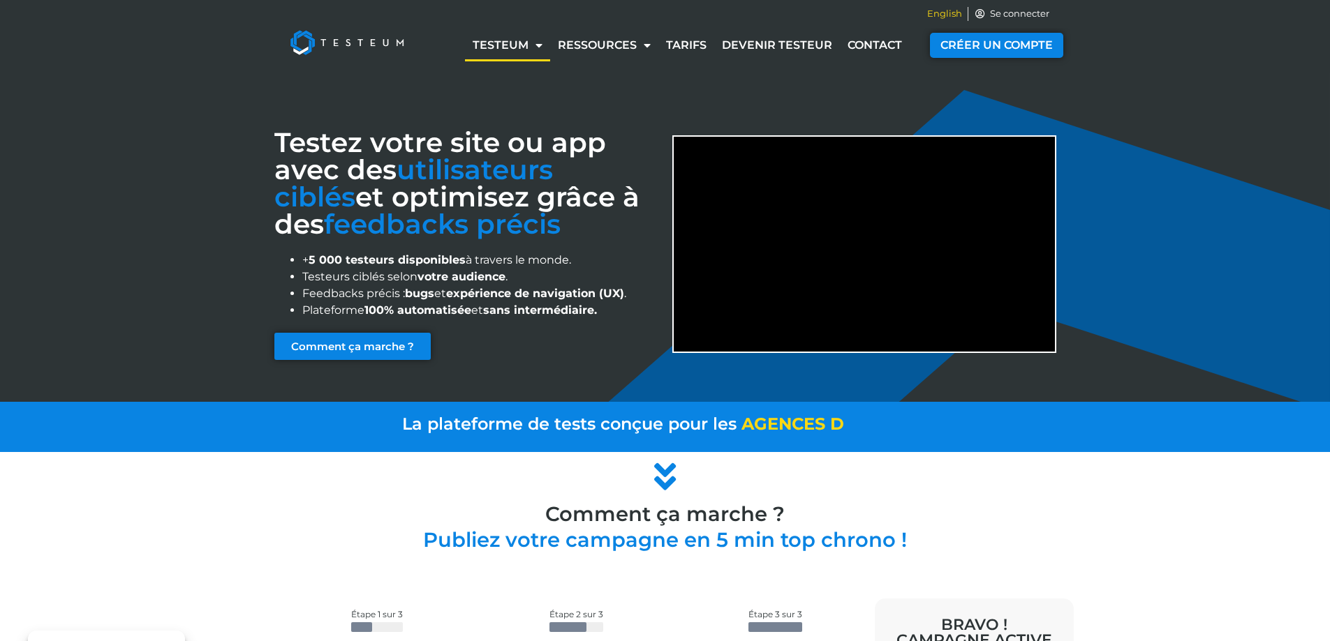
click at [937, 10] on span "English" at bounding box center [944, 14] width 35 height 14
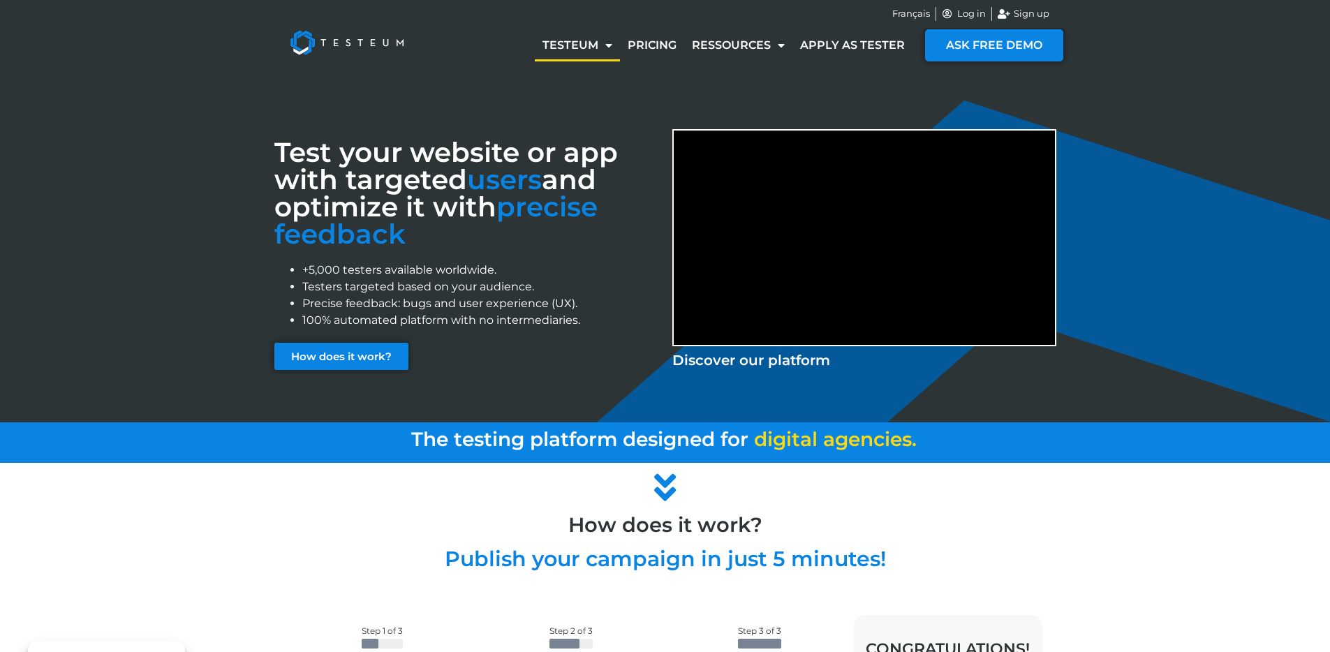
click at [583, 99] on div "Test your website or app with targeted users and optimize it with precise feedb…" at bounding box center [665, 248] width 796 height 350
click at [588, 72] on link "How it works?" at bounding box center [591, 77] width 112 height 32
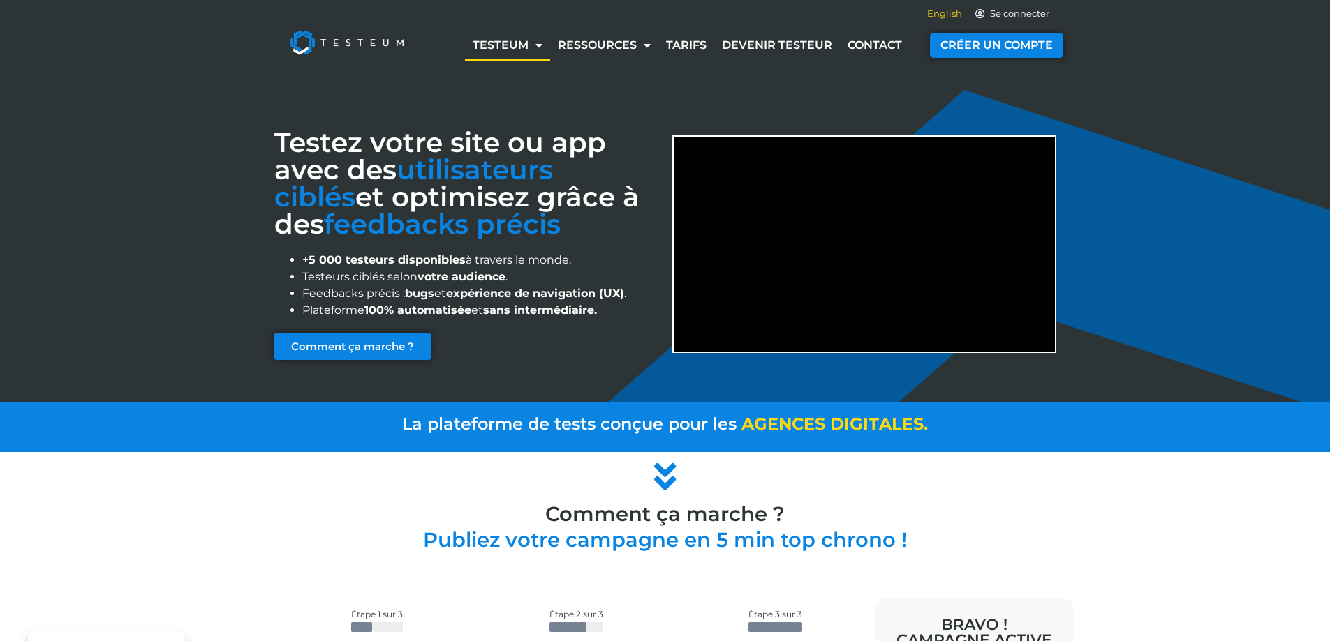
click at [948, 19] on span "English" at bounding box center [944, 14] width 35 height 14
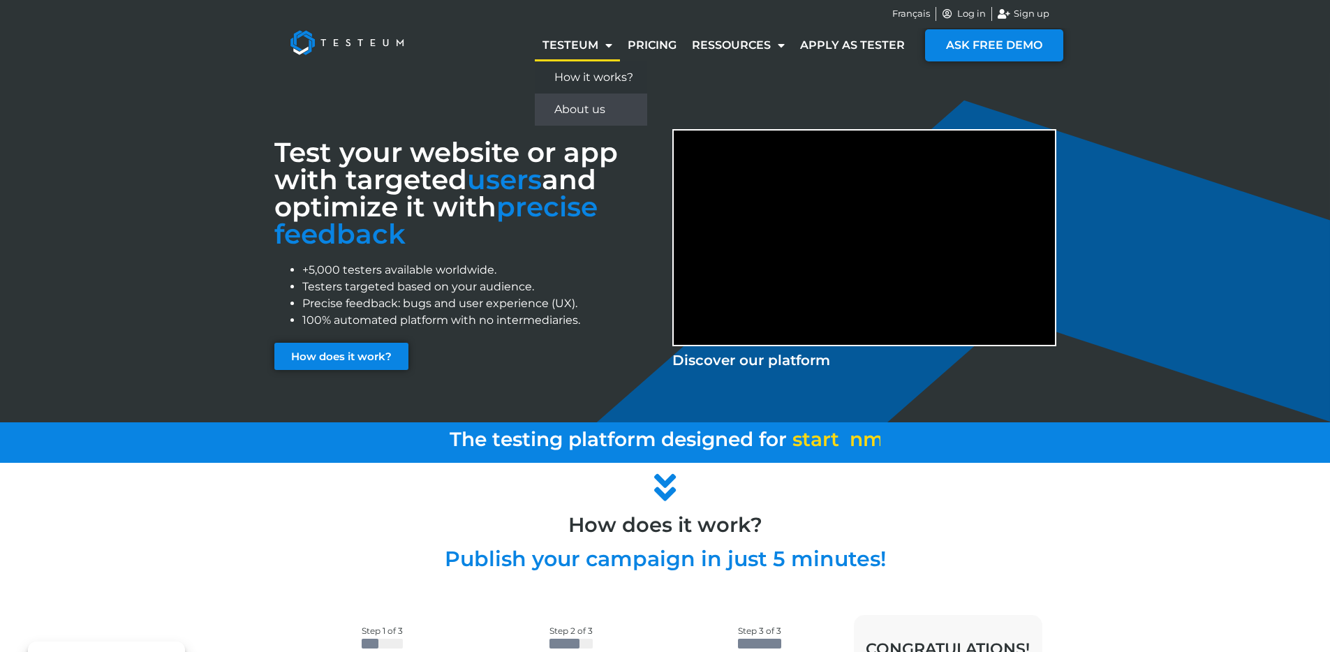
click at [595, 110] on link "About us" at bounding box center [591, 110] width 112 height 32
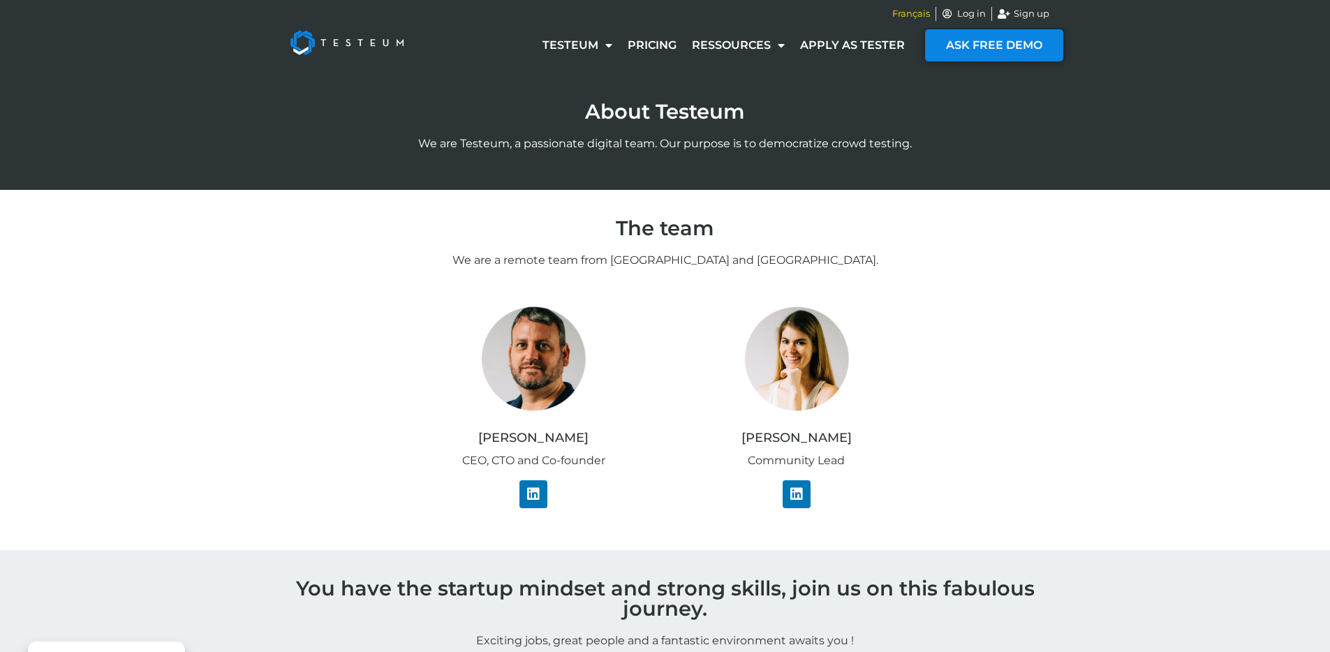
click at [925, 13] on span "Français" at bounding box center [911, 14] width 38 height 14
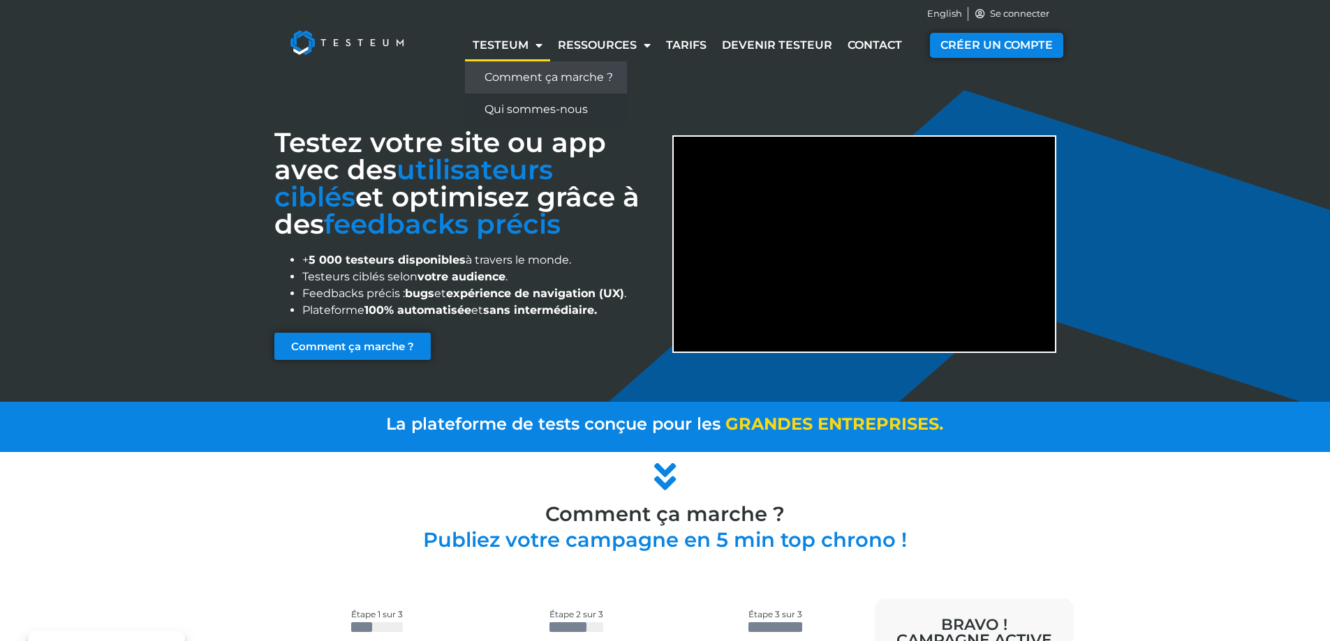
click at [521, 70] on link "Comment ça marche ?" at bounding box center [546, 77] width 162 height 32
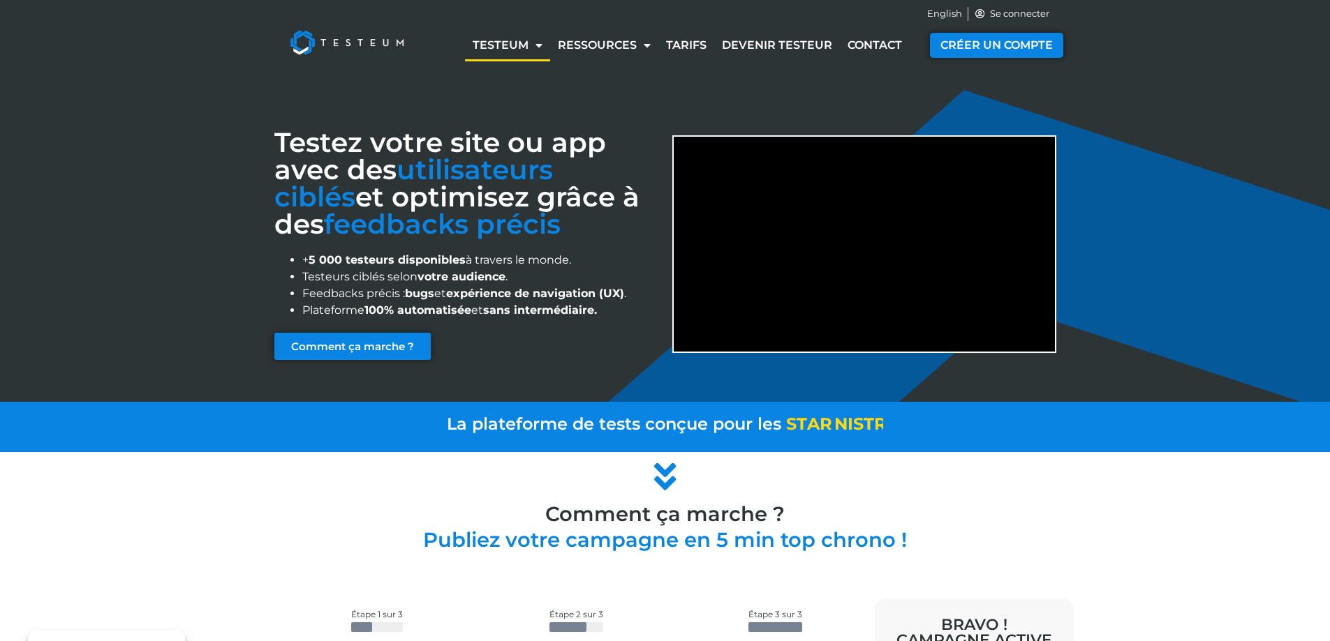
click at [341, 43] on img at bounding box center [346, 43] width 145 height 56
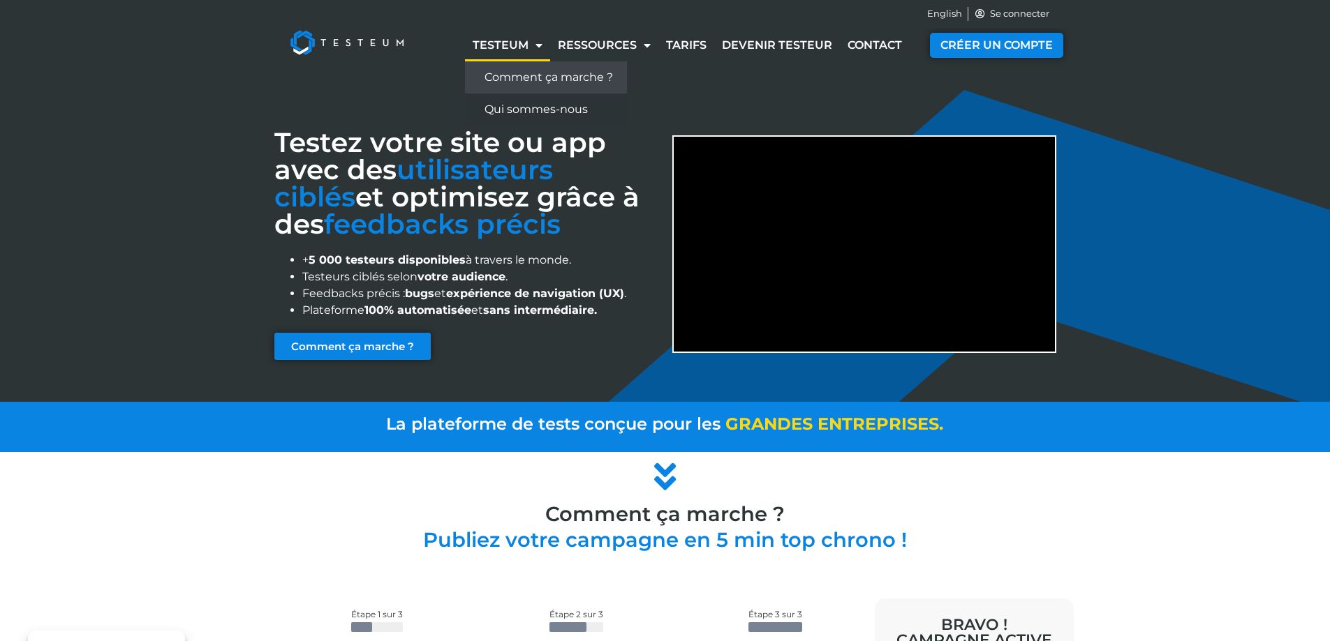
click at [526, 71] on link "Comment ça marche ?" at bounding box center [546, 77] width 162 height 32
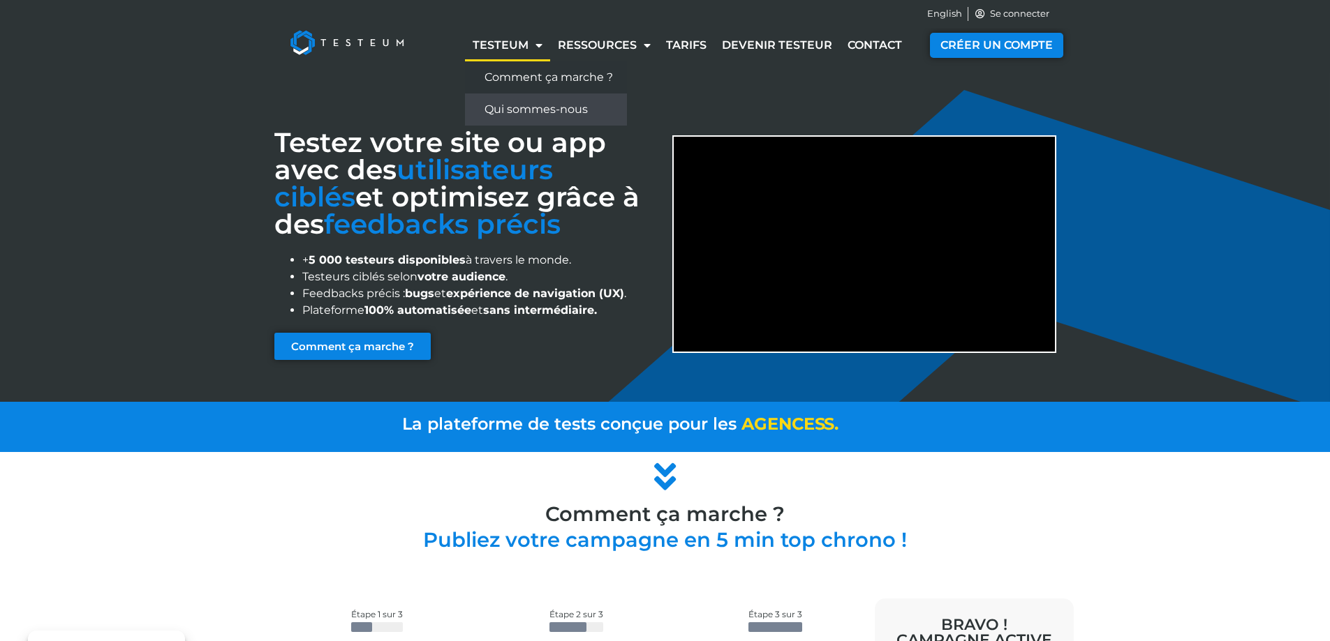
click at [505, 110] on link "Qui sommes-nous" at bounding box center [546, 110] width 162 height 32
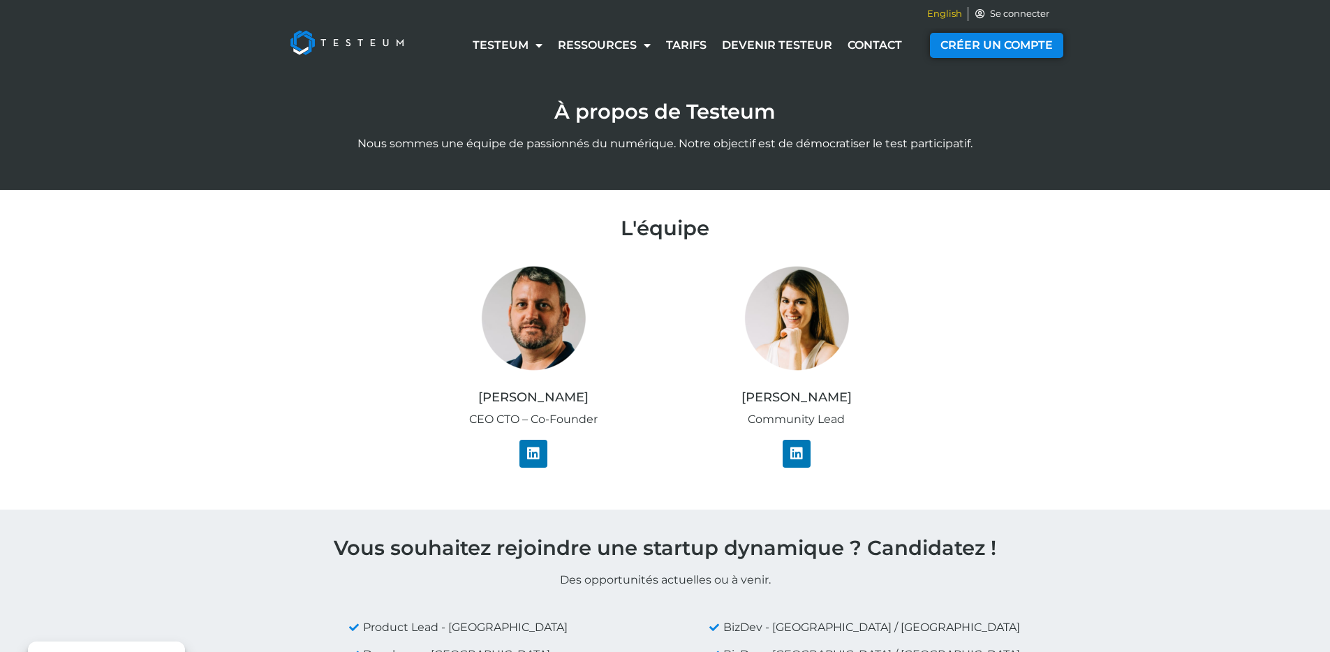
click at [944, 13] on span "English" at bounding box center [944, 14] width 35 height 14
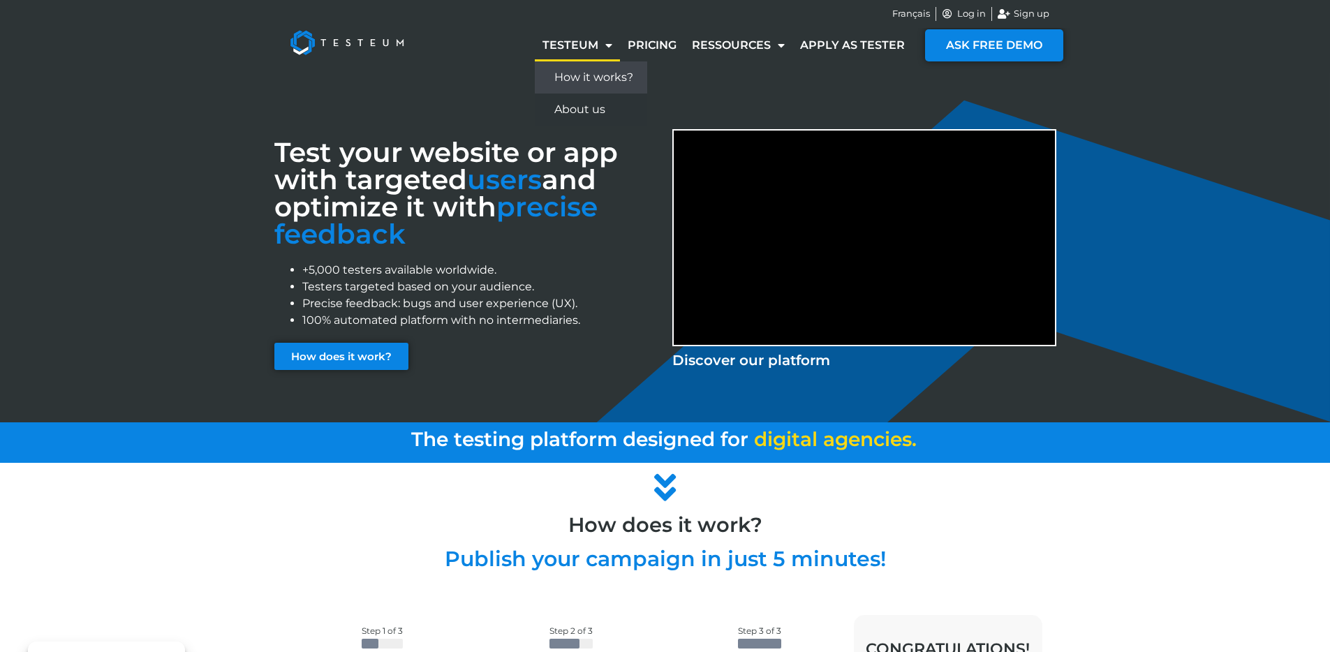
click at [581, 76] on link "How it works?" at bounding box center [591, 77] width 112 height 32
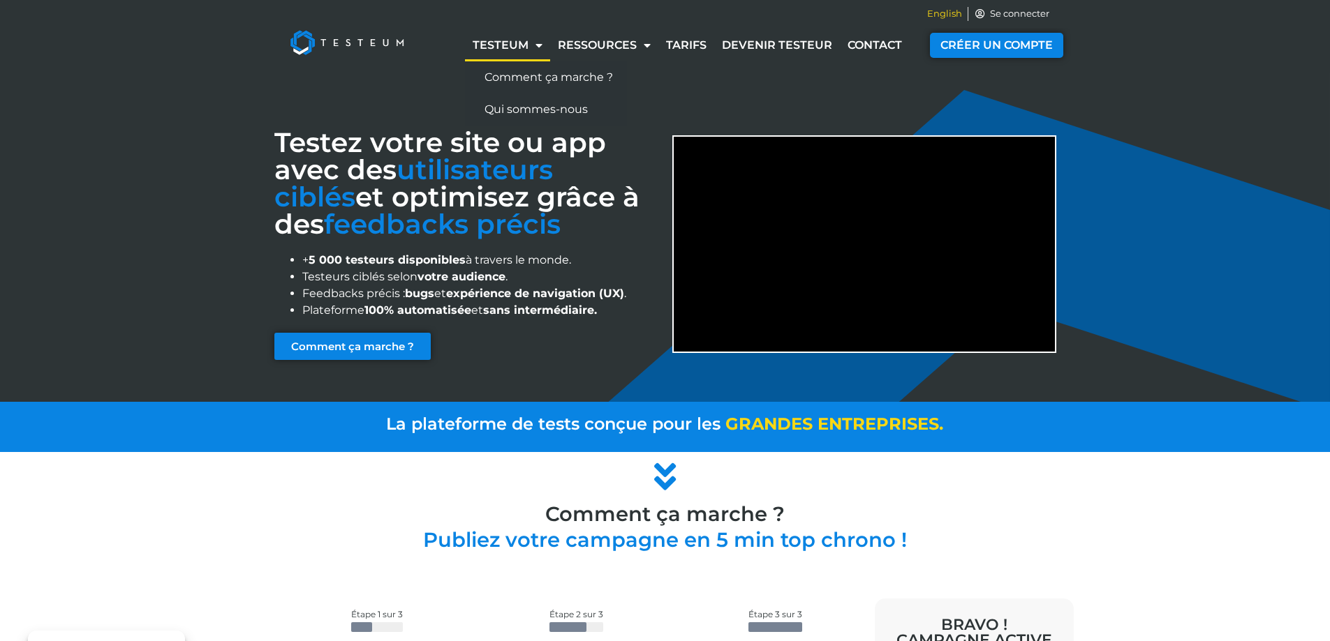
click at [948, 14] on span "English" at bounding box center [944, 14] width 35 height 14
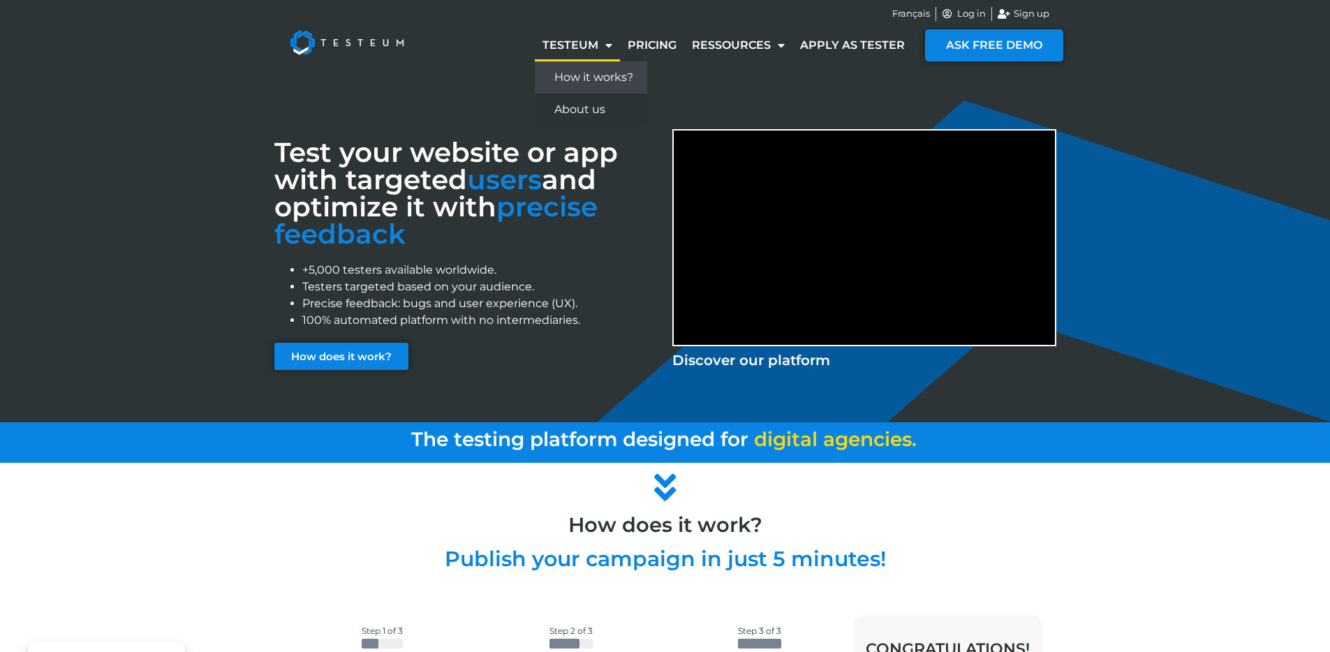
click at [572, 73] on link "How it works?" at bounding box center [591, 77] width 112 height 32
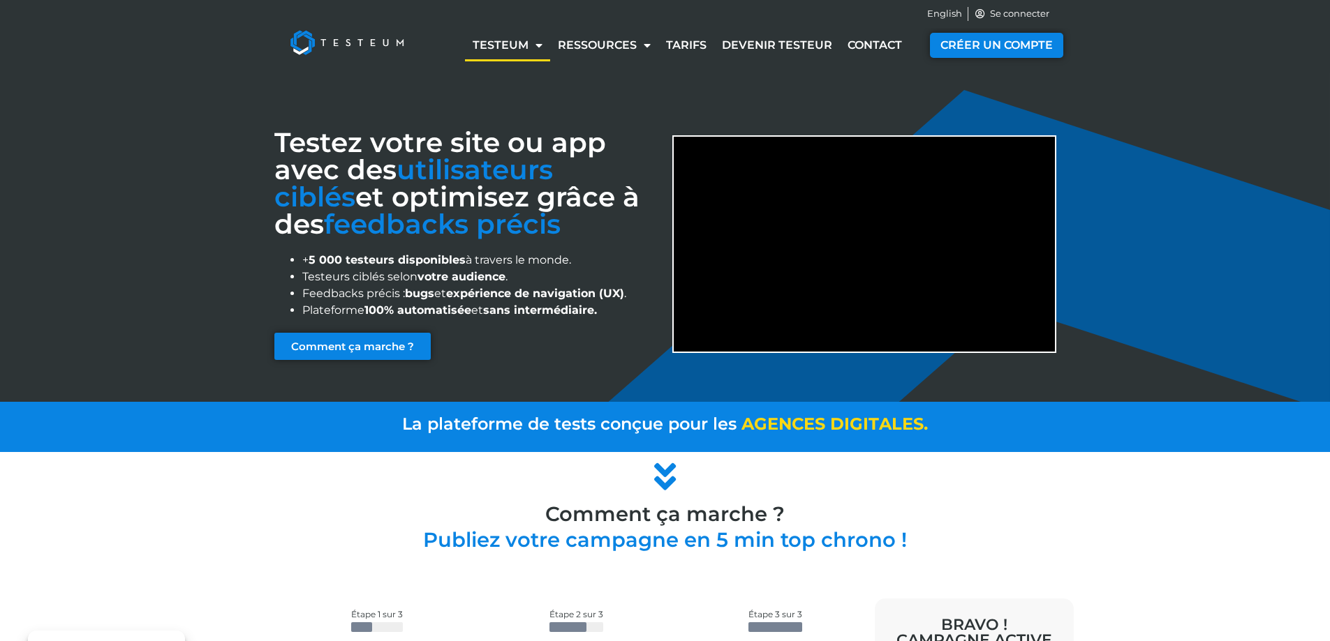
click at [521, 50] on link "Testeum" at bounding box center [507, 45] width 85 height 32
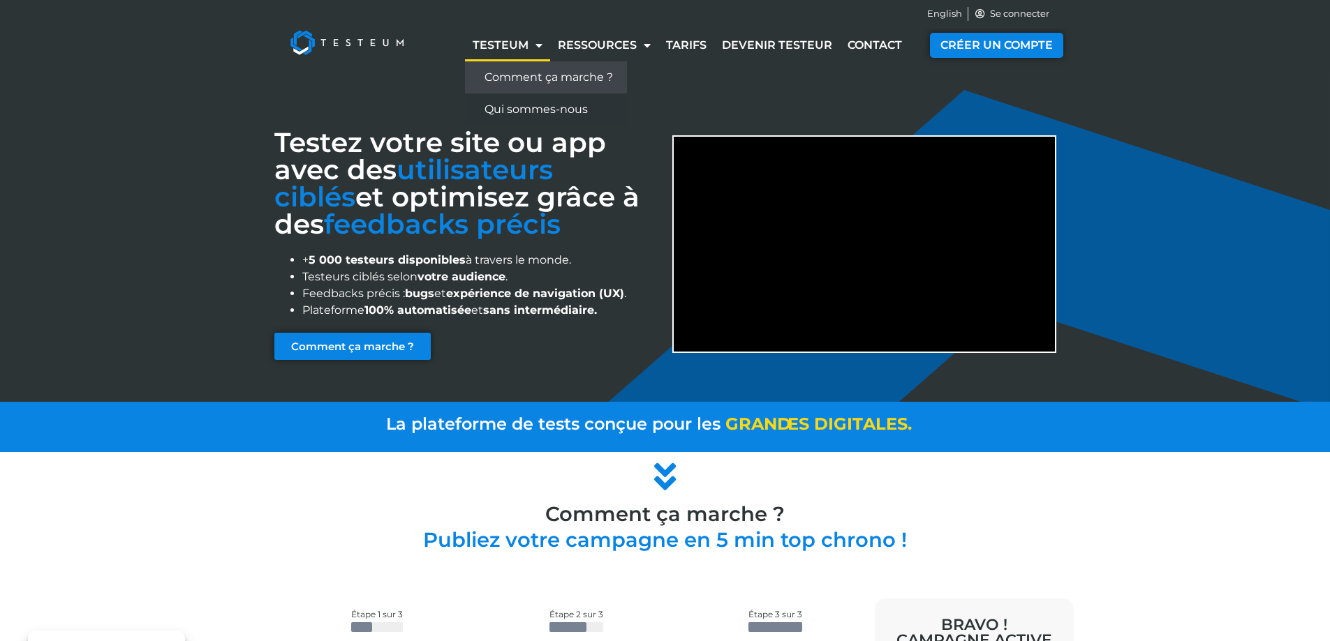
click at [519, 79] on link "Comment ça marche ?" at bounding box center [546, 77] width 162 height 32
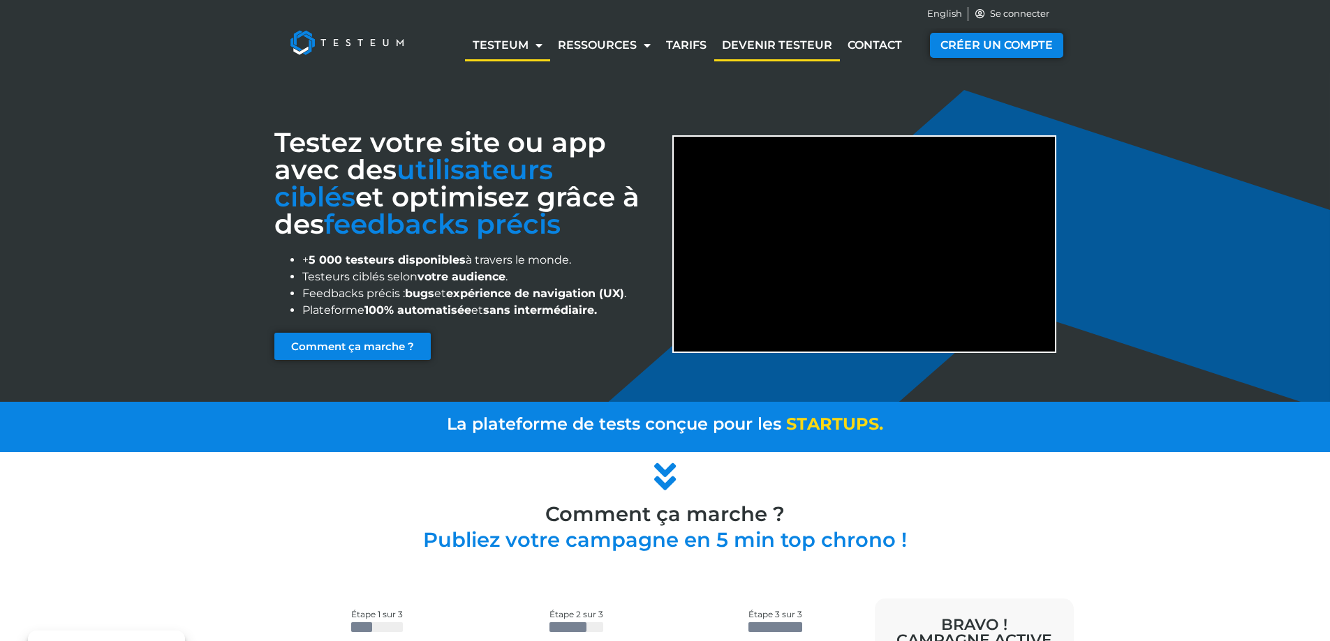
click at [780, 40] on link "Devenir testeur" at bounding box center [777, 45] width 126 height 32
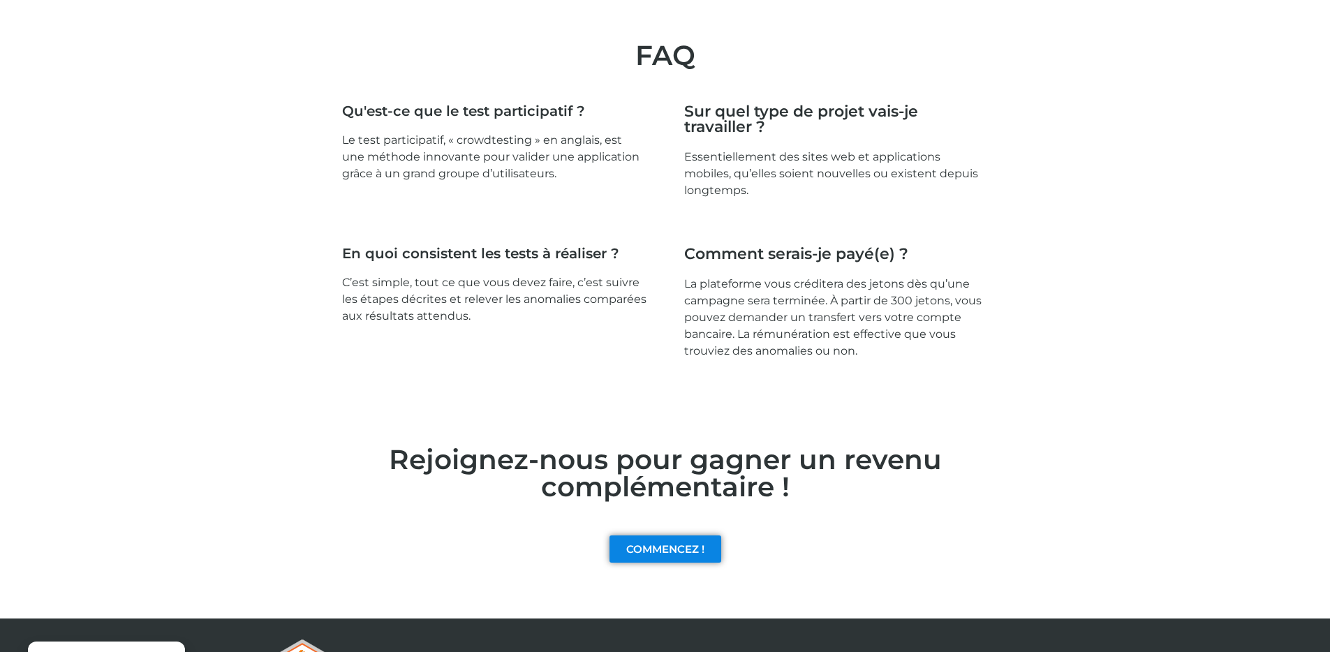
scroll to position [2087, 0]
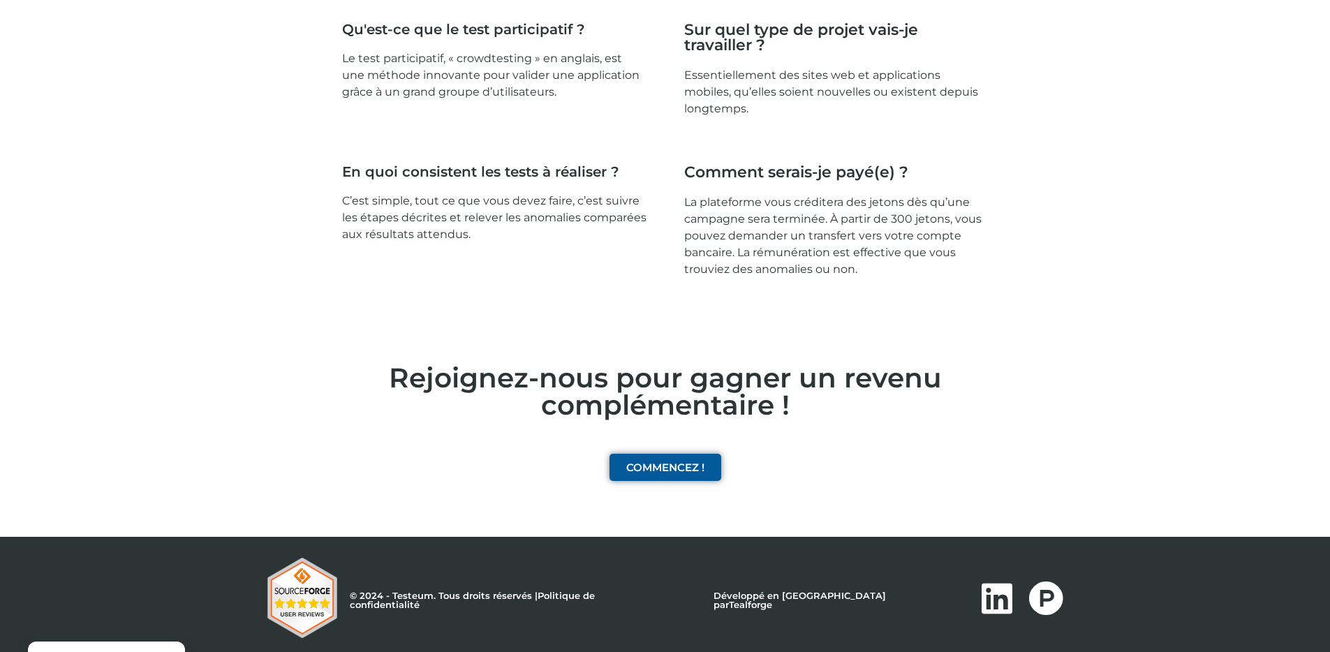
click at [666, 454] on link "COMMENCEZ !" at bounding box center [665, 467] width 112 height 27
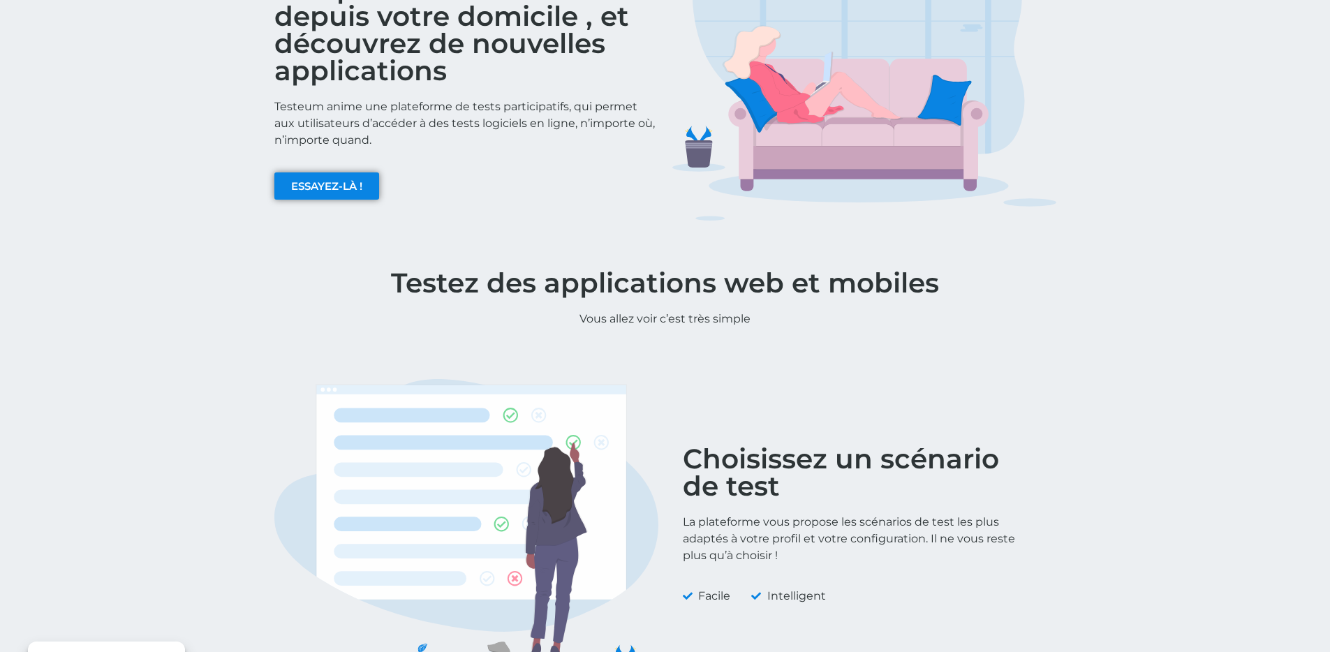
scroll to position [0, 0]
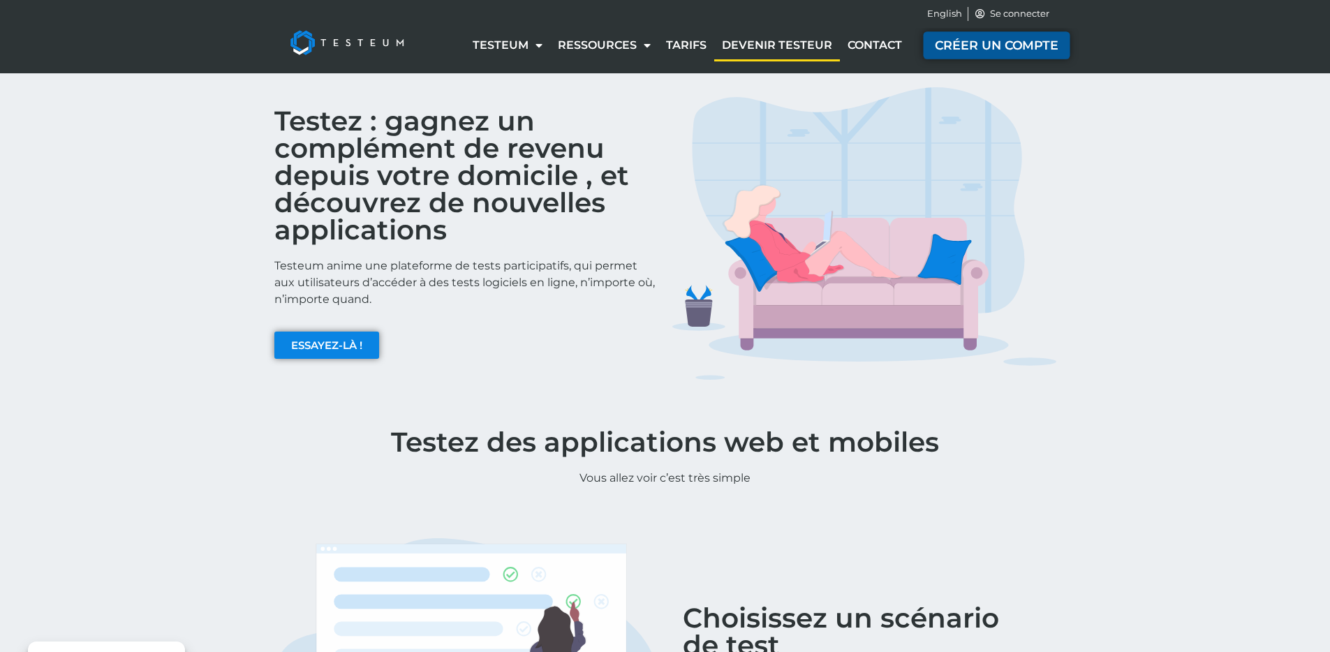
click at [1012, 43] on span "CRÉER UN COMPTE" at bounding box center [996, 45] width 124 height 13
click at [318, 47] on img at bounding box center [346, 43] width 145 height 56
